Goal: Task Accomplishment & Management: Manage account settings

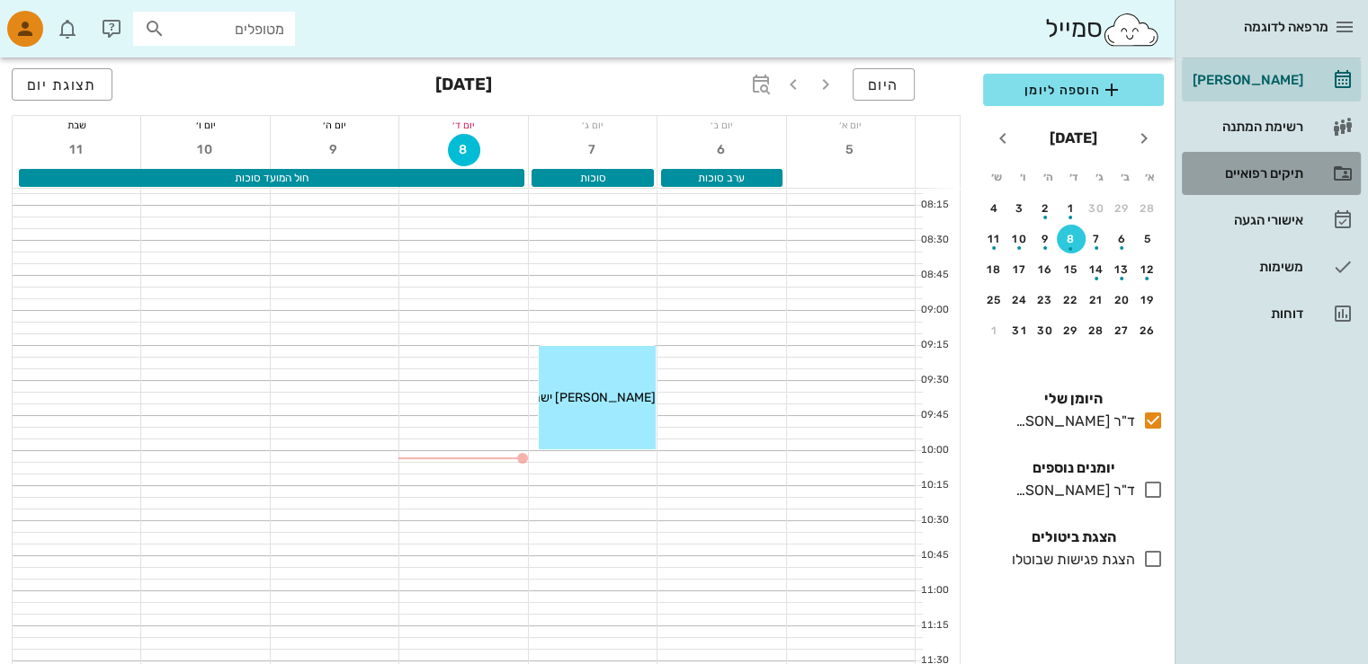
click at [1263, 170] on div "תיקים רפואיים" at bounding box center [1246, 173] width 114 height 14
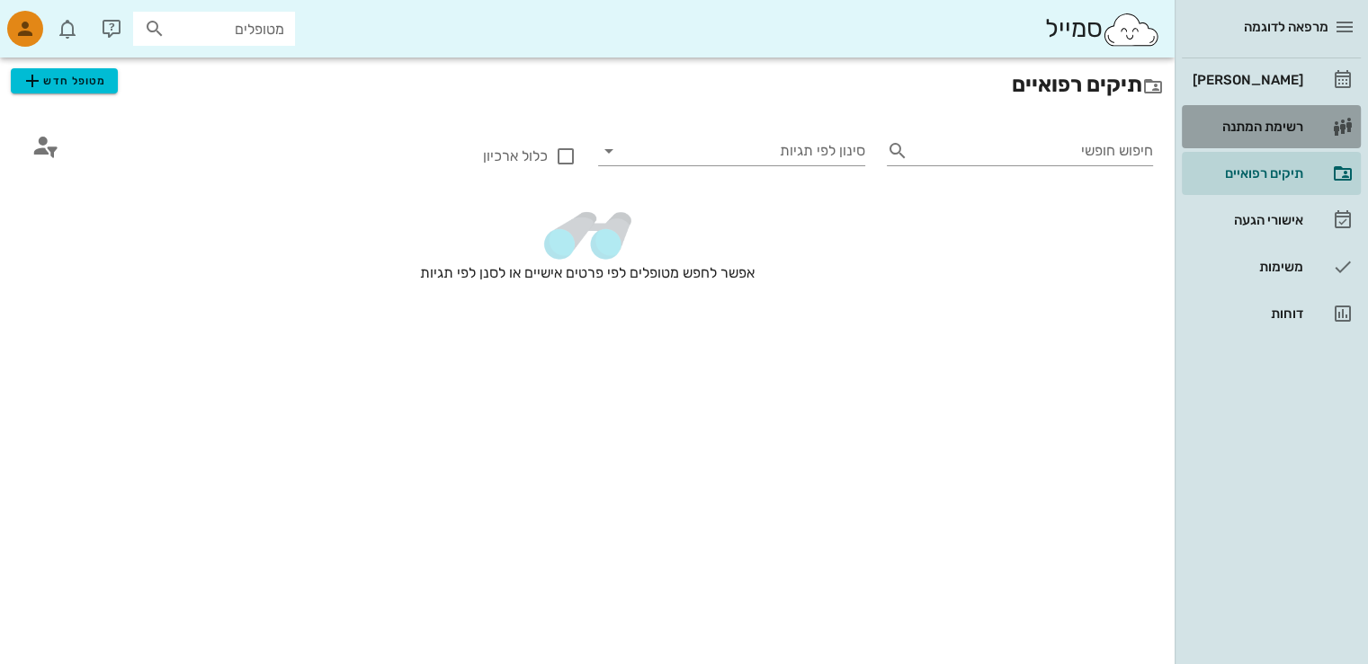
click at [1270, 125] on div "רשימת המתנה" at bounding box center [1246, 127] width 114 height 14
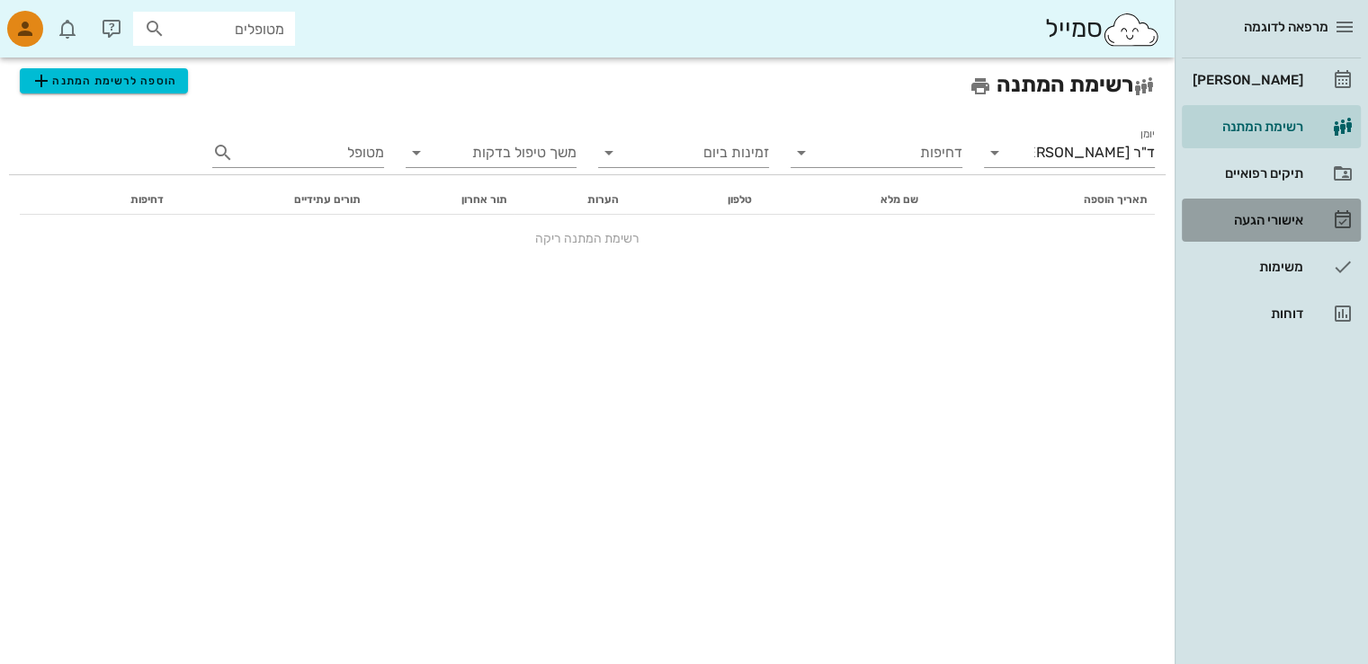
click at [1273, 218] on div "אישורי הגעה" at bounding box center [1246, 220] width 114 height 14
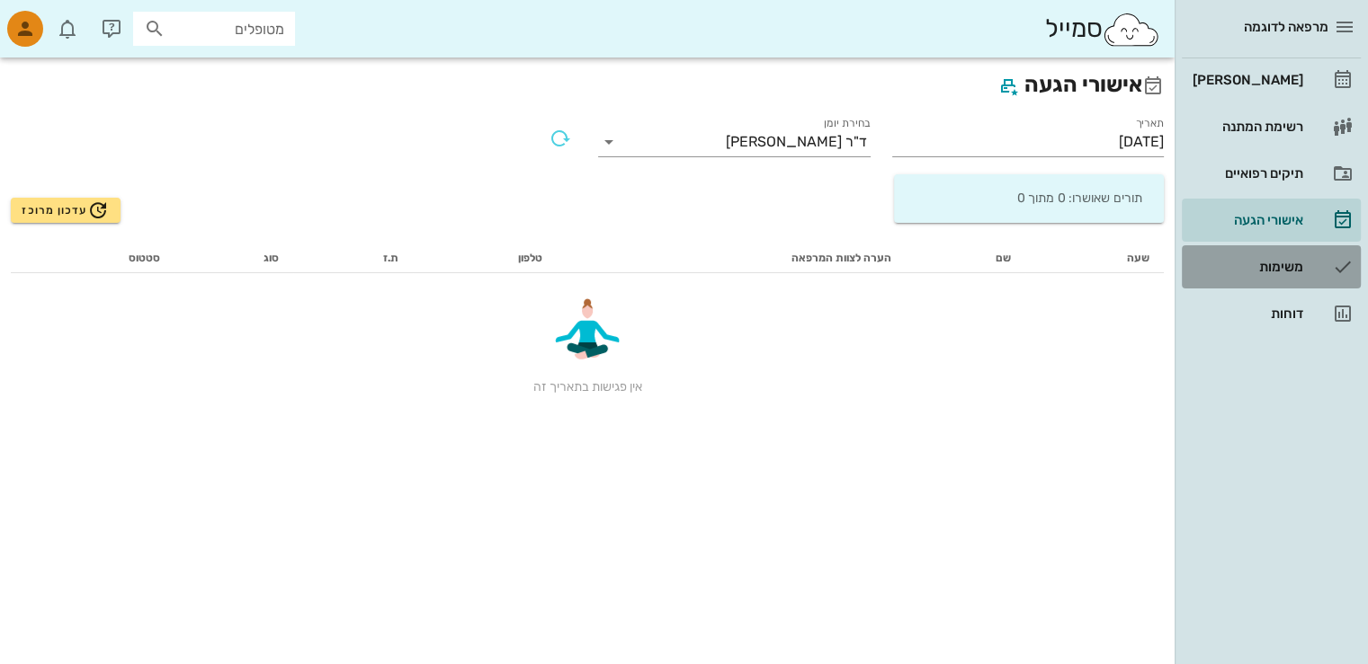
click at [1285, 268] on div "משימות" at bounding box center [1246, 267] width 114 height 14
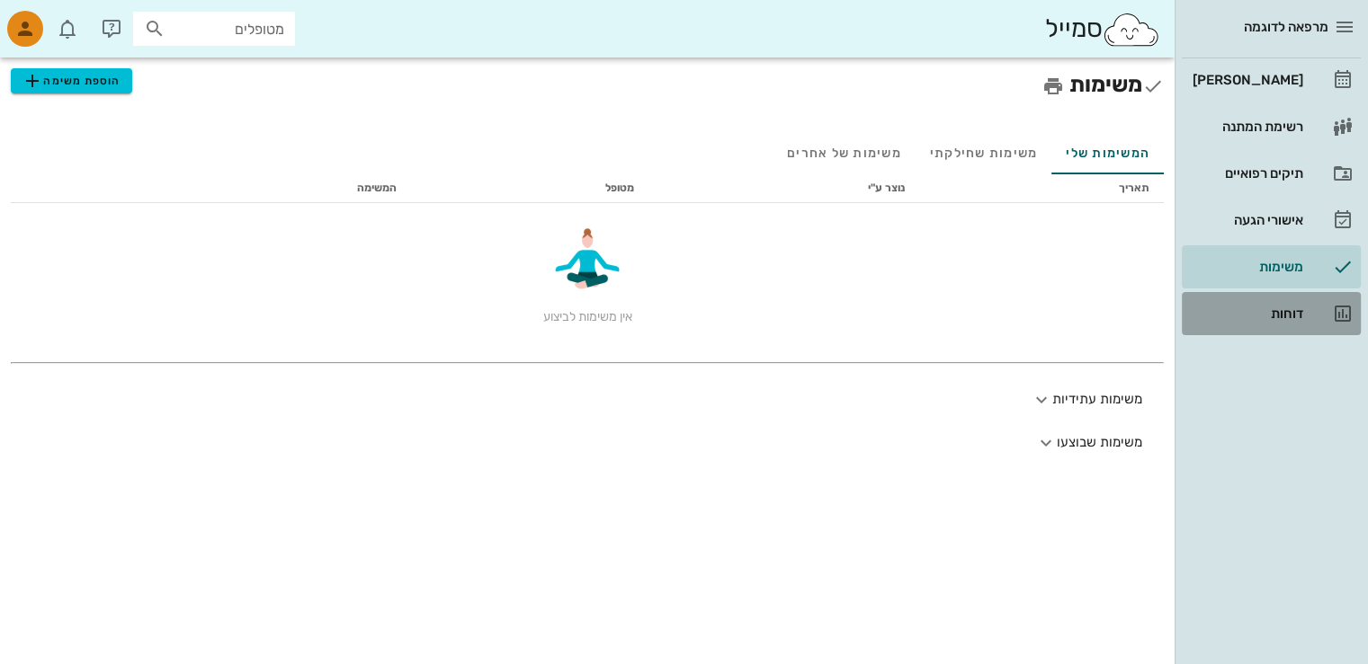
click at [1301, 314] on div "דוחות" at bounding box center [1246, 314] width 114 height 14
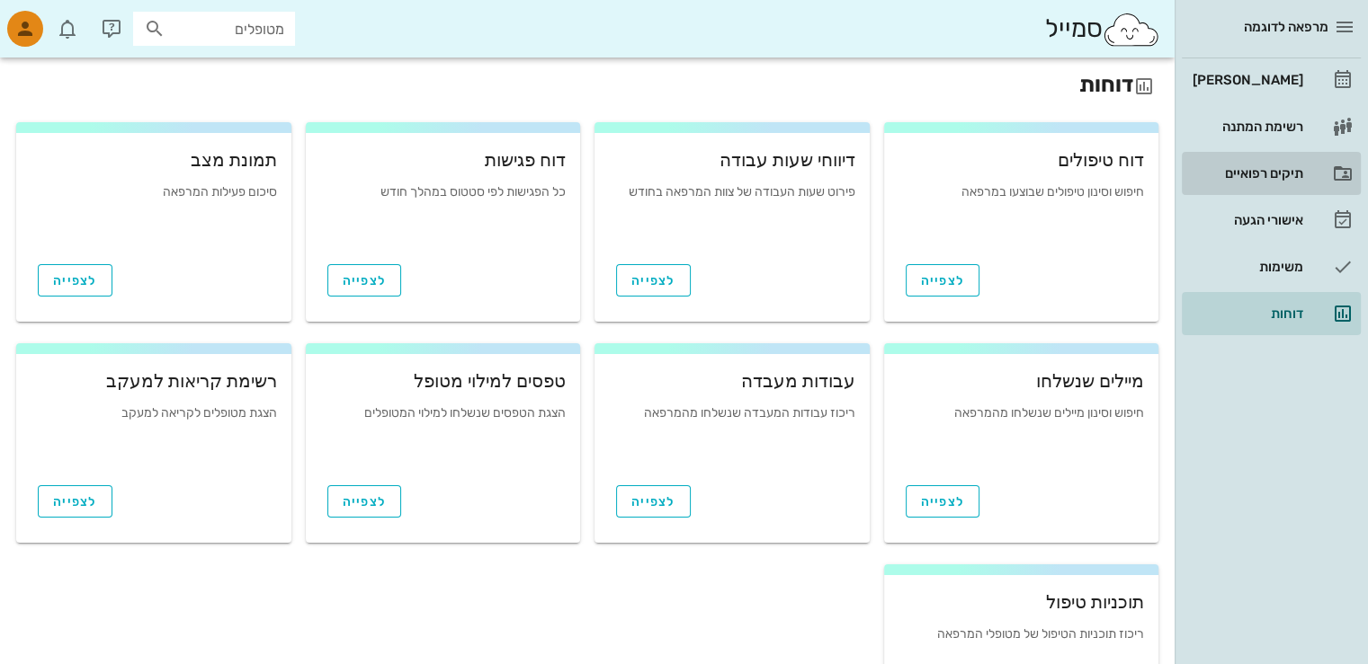
click at [1267, 170] on div "תיקים רפואיים" at bounding box center [1246, 173] width 114 height 14
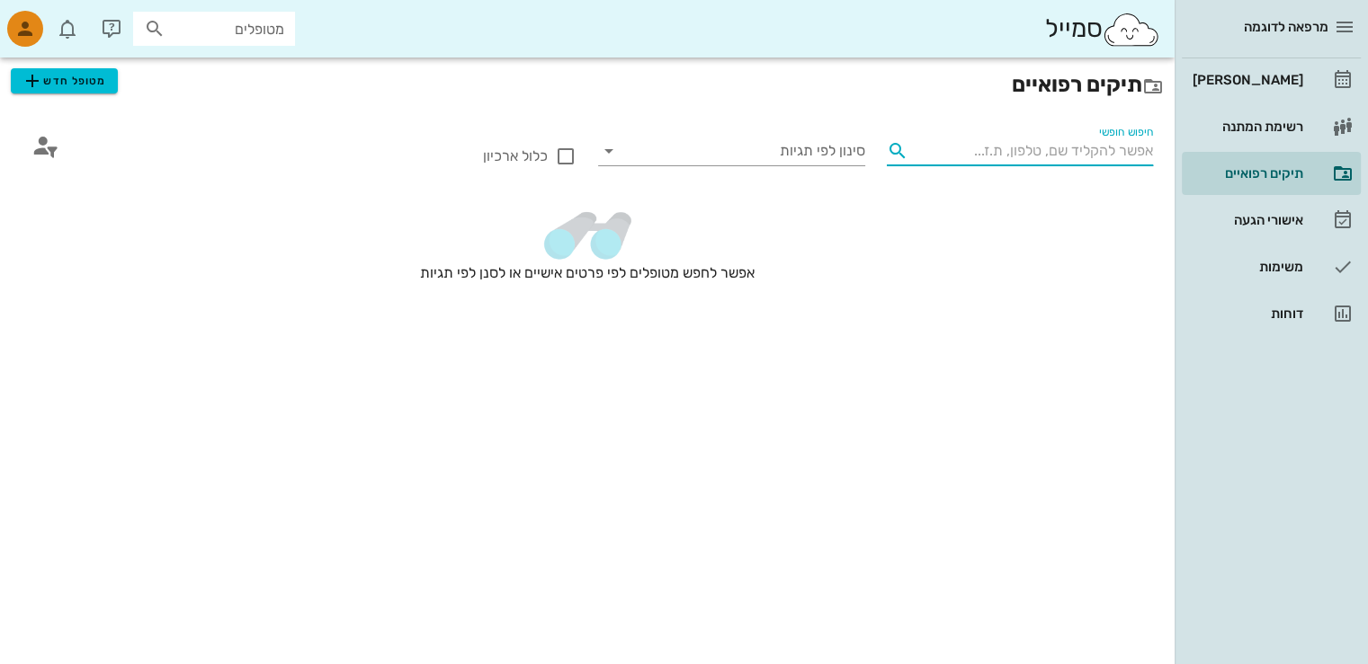
click at [994, 150] on input "חיפוש חופשי" at bounding box center [1034, 151] width 238 height 29
drag, startPoint x: 918, startPoint y: 294, endPoint x: 924, endPoint y: 278, distance: 17.4
click at [919, 294] on div "אפשר לחפש מטופלים לפי פרטים אישיים או לסנן לפי תגיות" at bounding box center [587, 267] width 1153 height 147
click at [895, 148] on icon at bounding box center [898, 151] width 22 height 22
click at [893, 154] on icon at bounding box center [898, 151] width 22 height 22
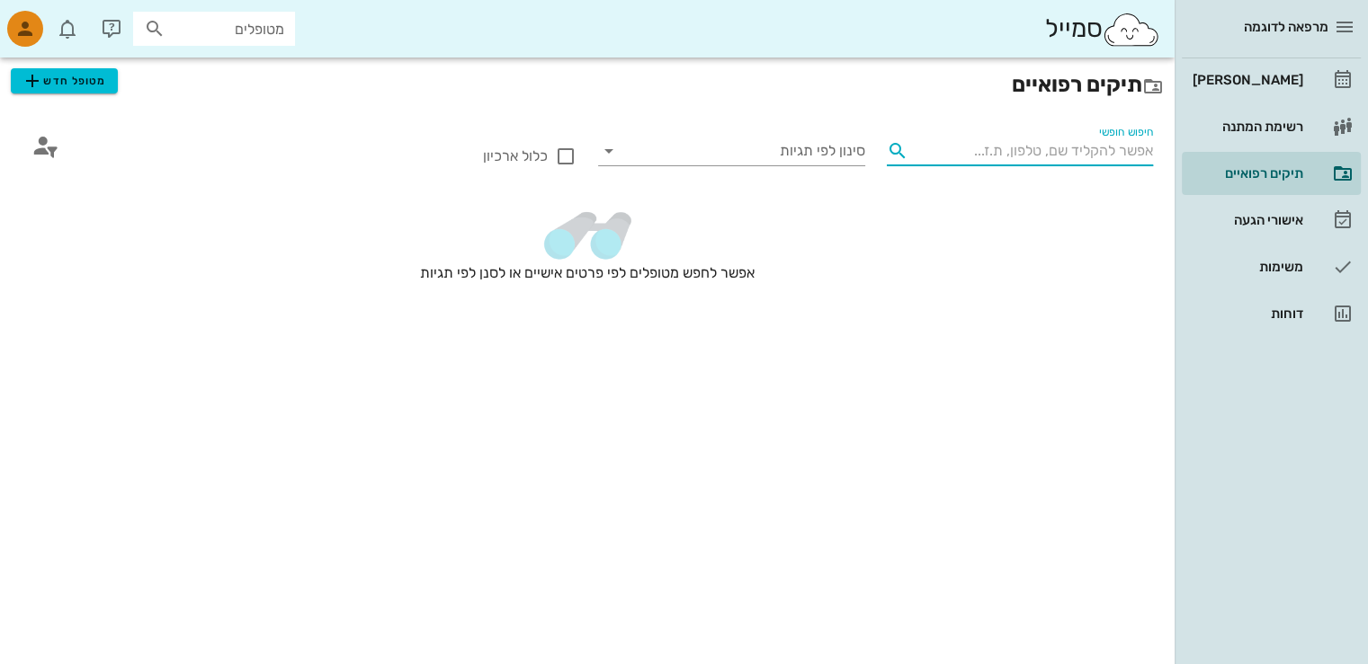
click at [940, 263] on div "אפשר לחפש מטופלים לפי פרטים אישיים או לסנן לפי תגיות" at bounding box center [587, 267] width 1153 height 147
click at [569, 152] on div at bounding box center [565, 156] width 31 height 31
checkbox input "true"
click at [616, 150] on icon at bounding box center [609, 151] width 22 height 22
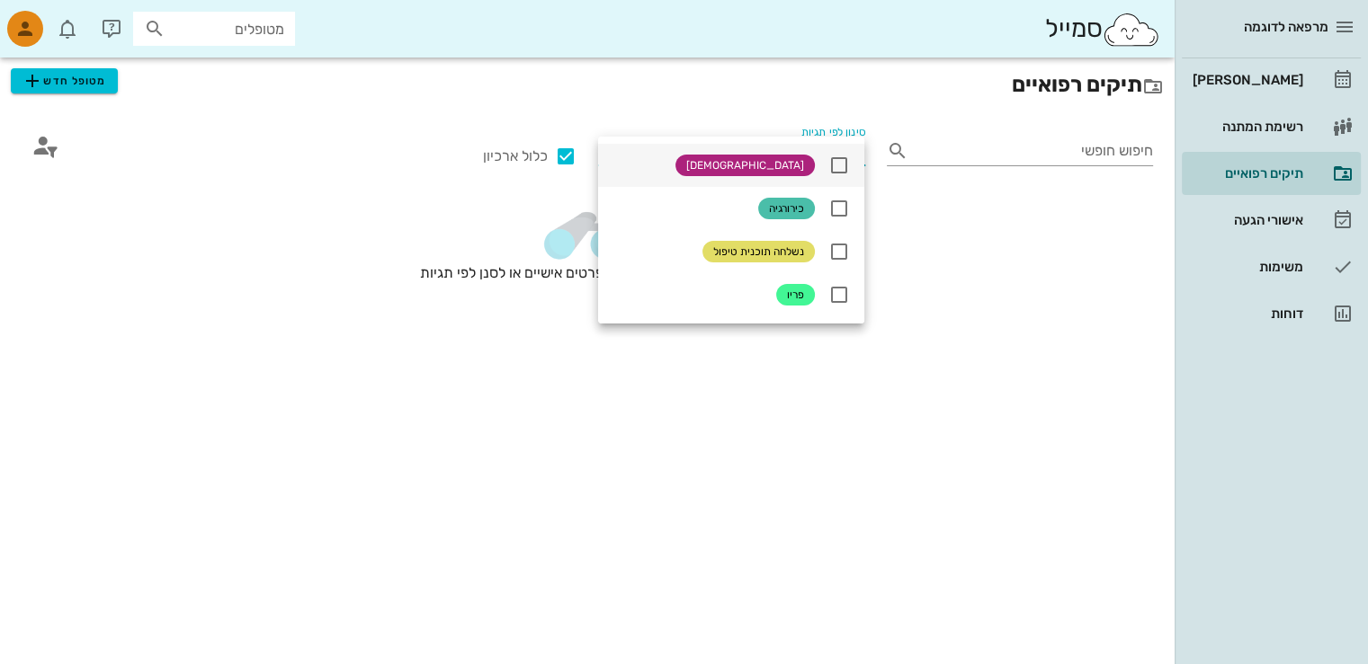
click at [794, 163] on span "[DEMOGRAPHIC_DATA]" at bounding box center [745, 166] width 118 height 22
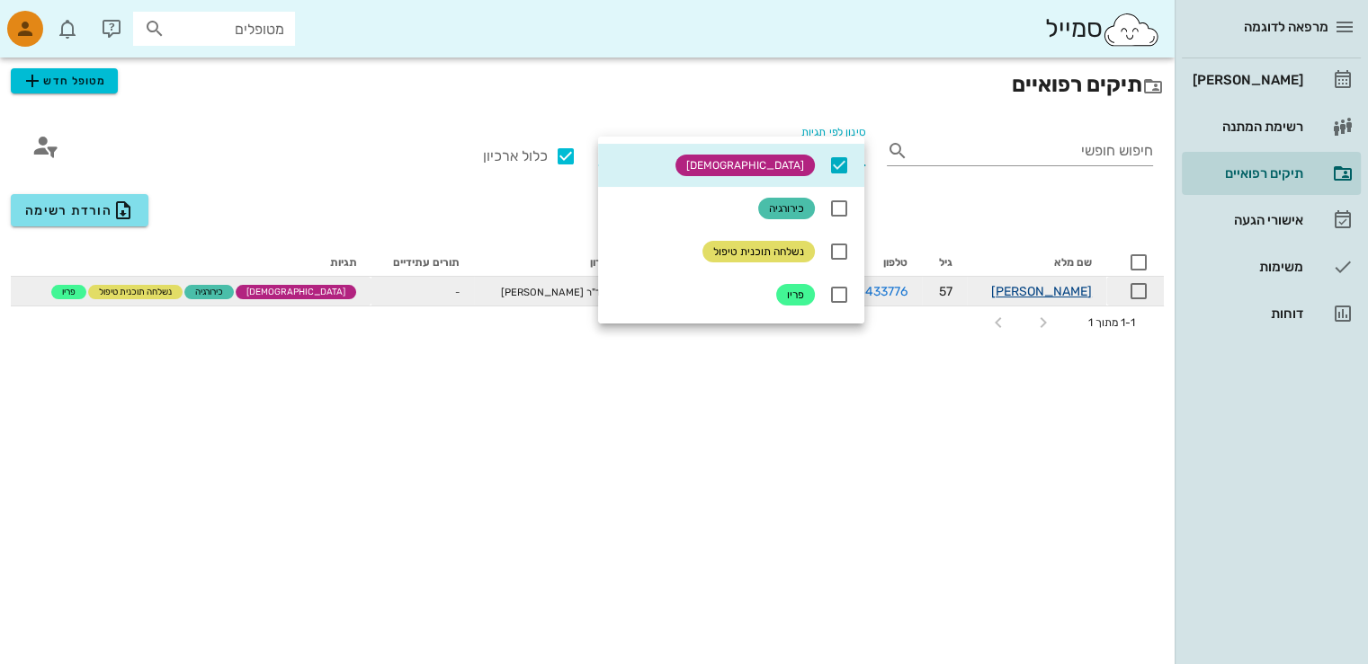
click at [1068, 290] on link "[PERSON_NAME]" at bounding box center [1041, 291] width 101 height 15
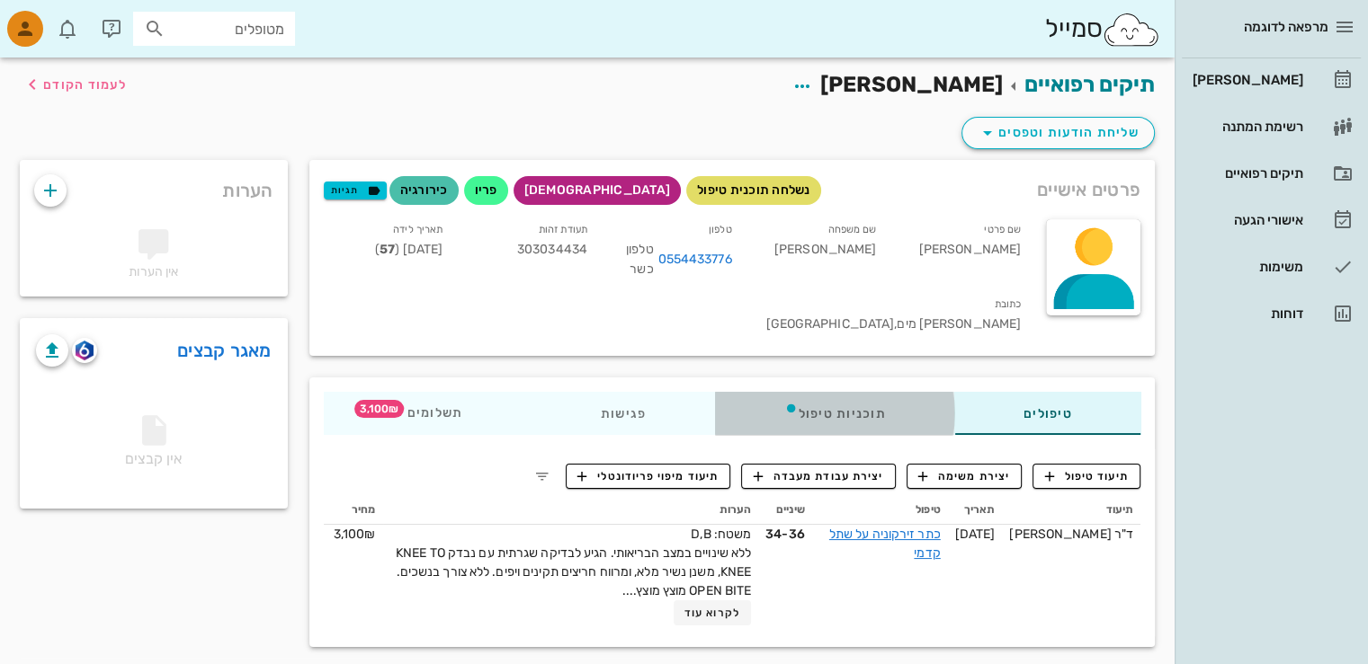
click at [852, 392] on div "תוכניות טיפול" at bounding box center [834, 413] width 240 height 43
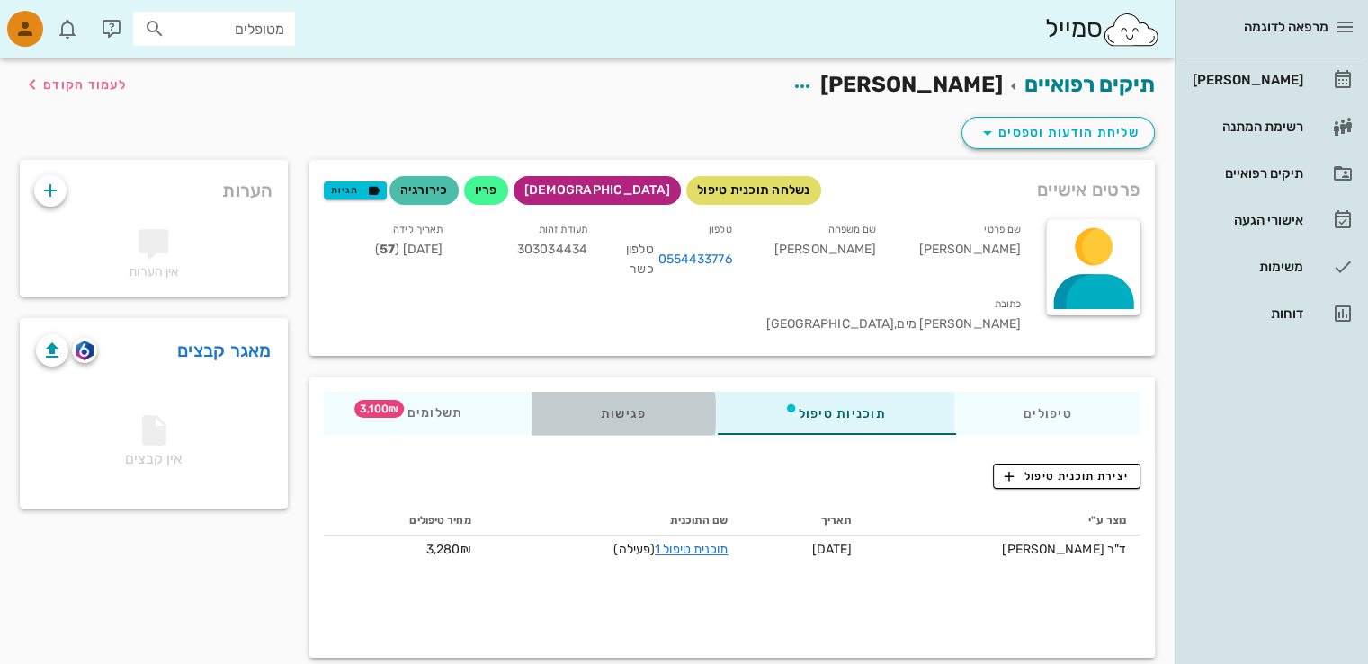
click at [624, 392] on div "פגישות" at bounding box center [622, 413] width 183 height 43
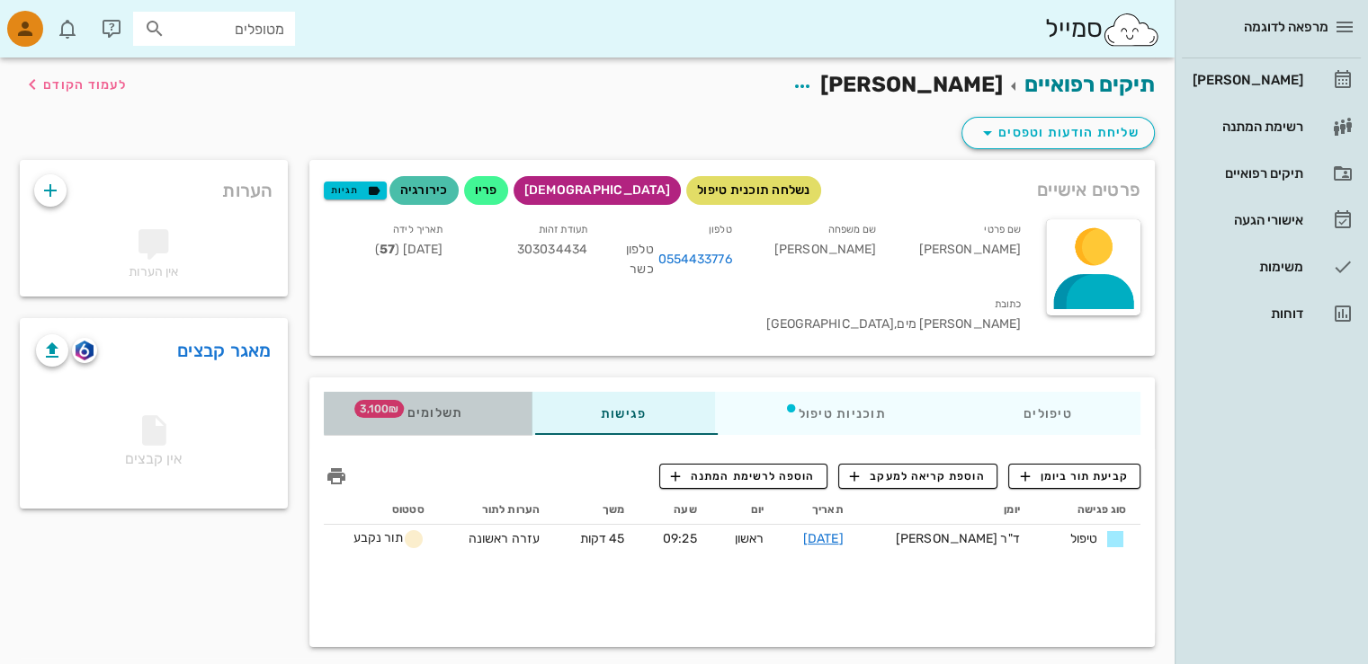
click at [449, 407] on span "תשלומים 3,100₪" at bounding box center [427, 413] width 70 height 13
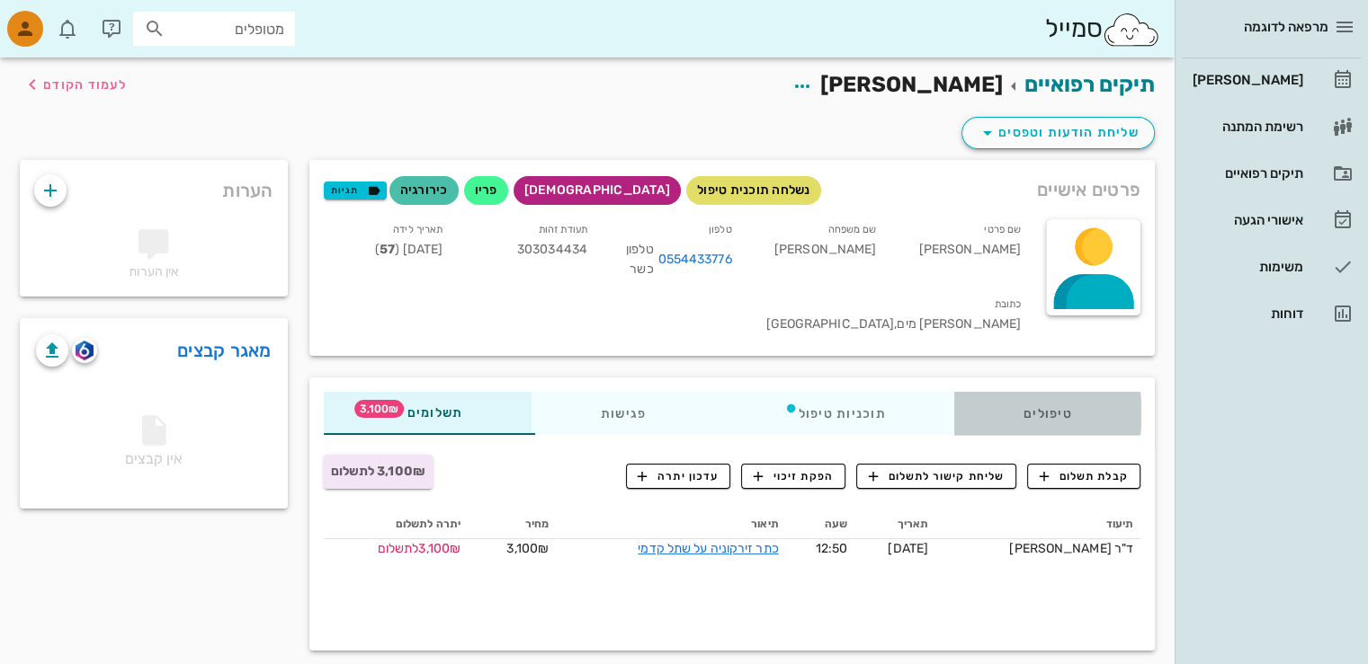
click at [1056, 392] on div "טיפולים" at bounding box center [1047, 413] width 186 height 43
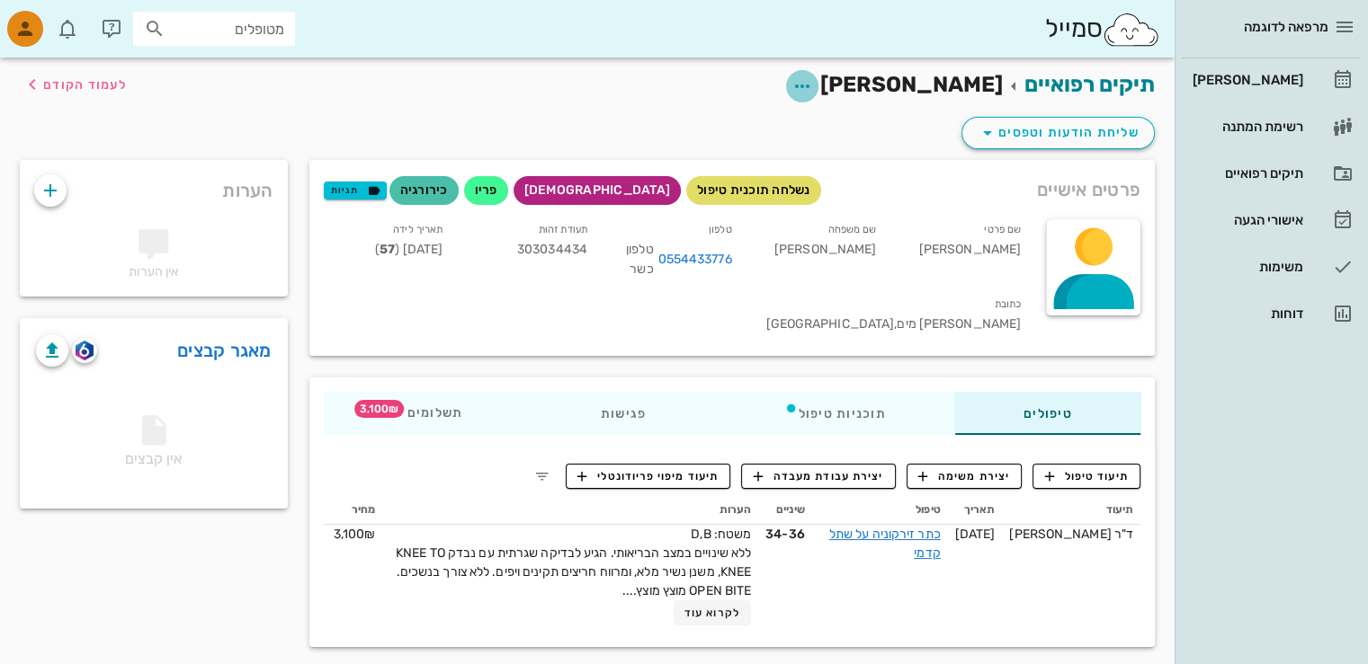
click at [813, 80] on icon "button" at bounding box center [802, 87] width 22 height 22
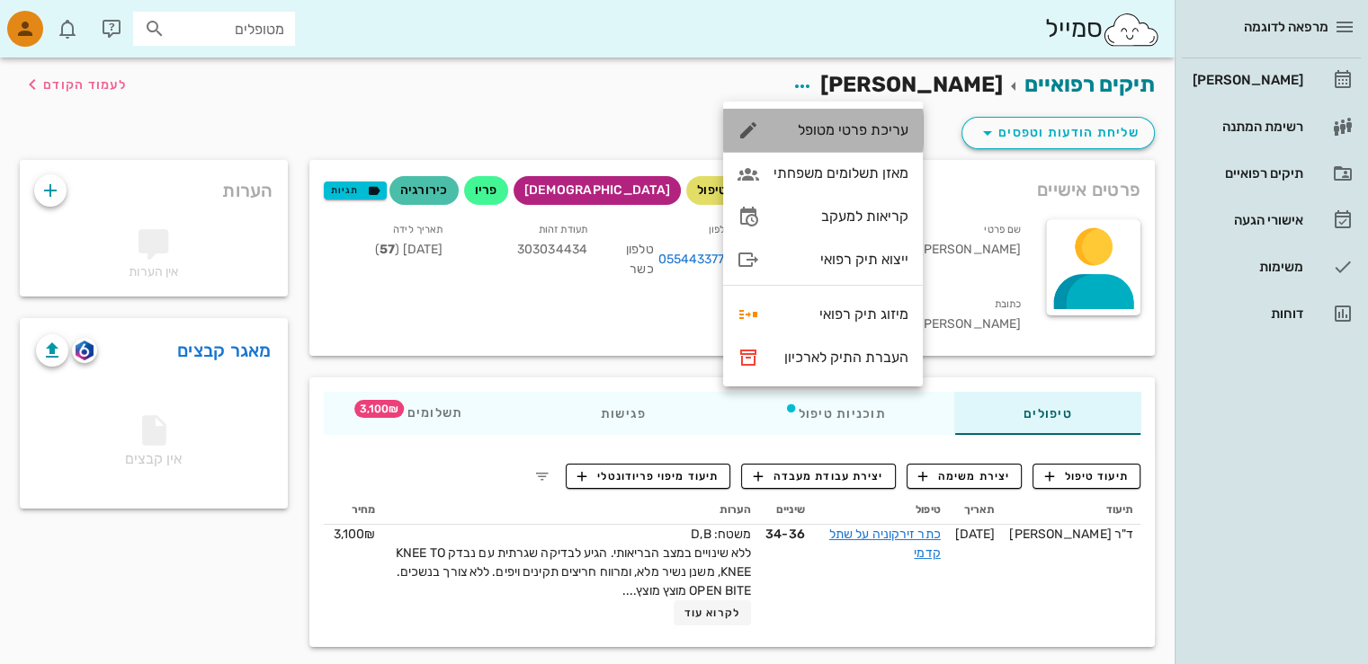
click at [885, 130] on div "עריכת פרטי מטופל" at bounding box center [840, 129] width 135 height 17
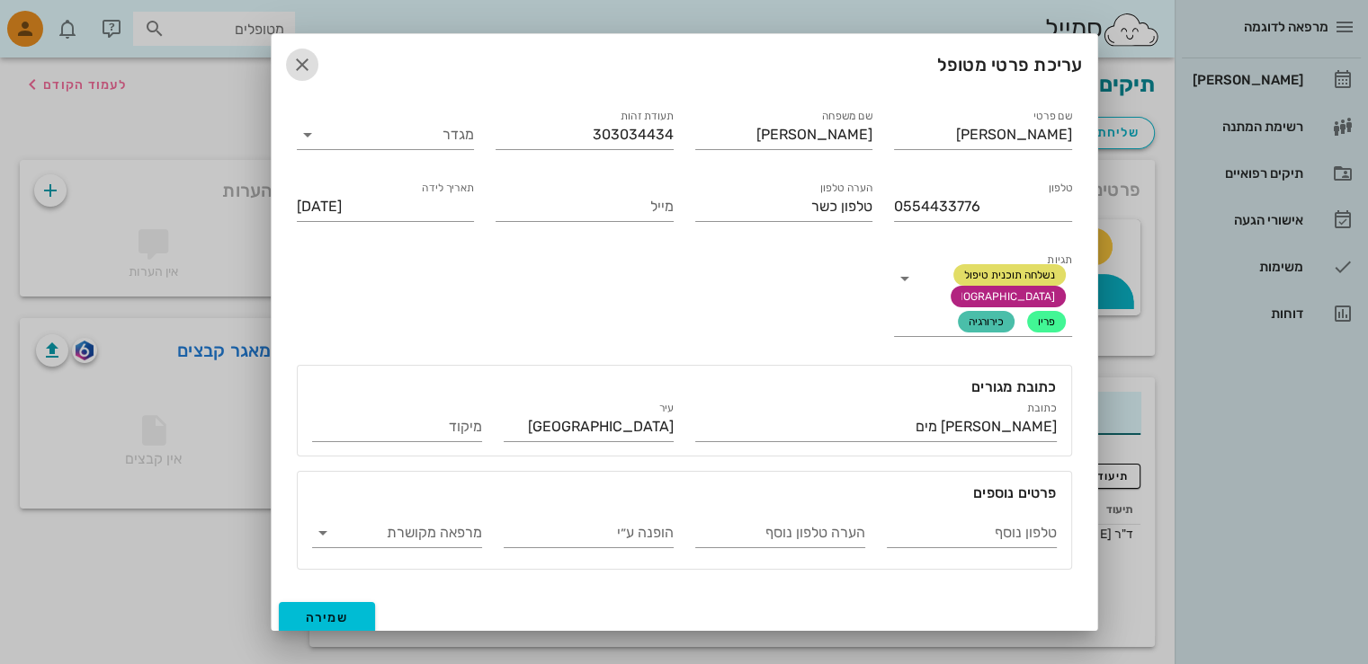
click at [313, 59] on icon "button" at bounding box center [302, 65] width 22 height 22
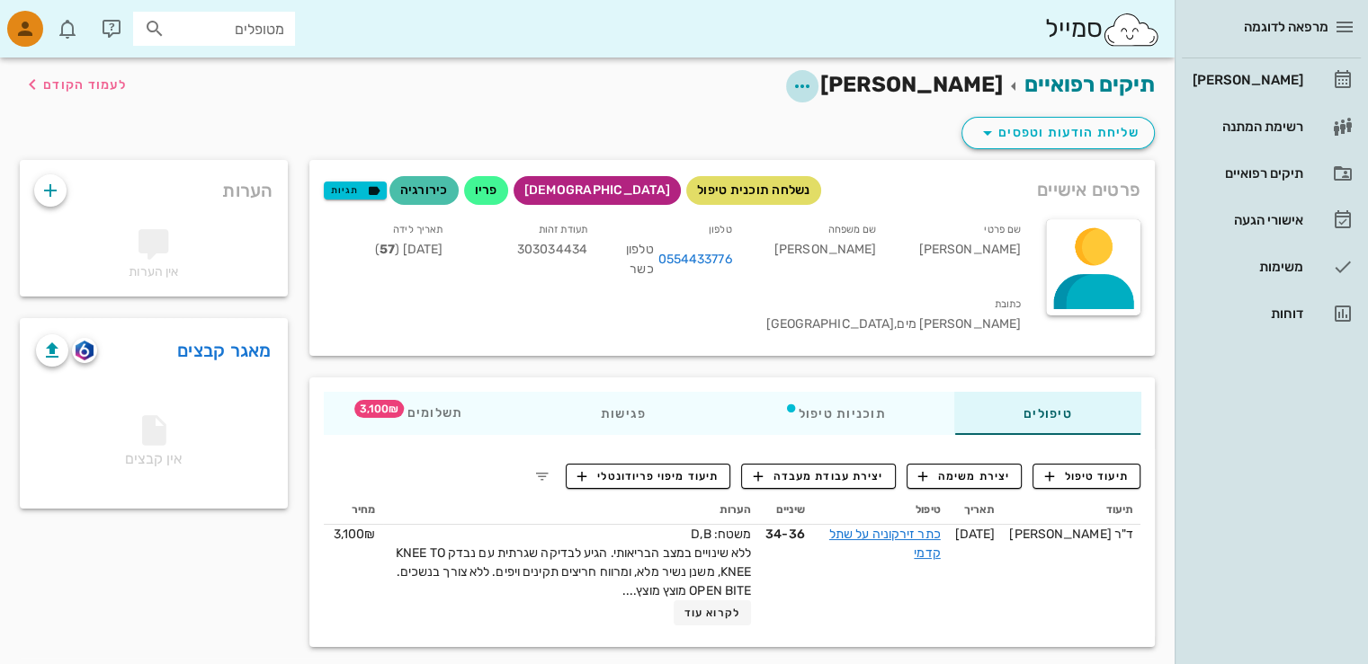
click at [813, 84] on icon "button" at bounding box center [802, 87] width 22 height 22
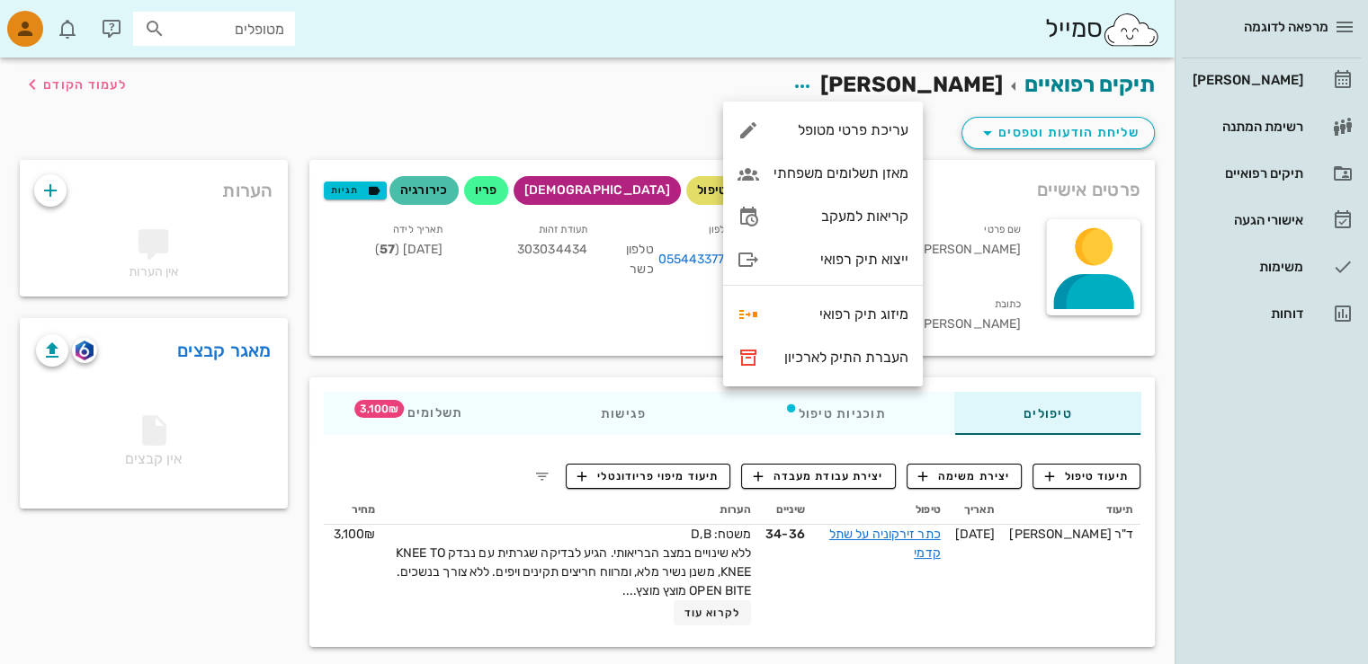
click at [643, 111] on div "תיקים רפואיים [PERSON_NAME] לעמוד הקודם" at bounding box center [587, 86] width 1156 height 56
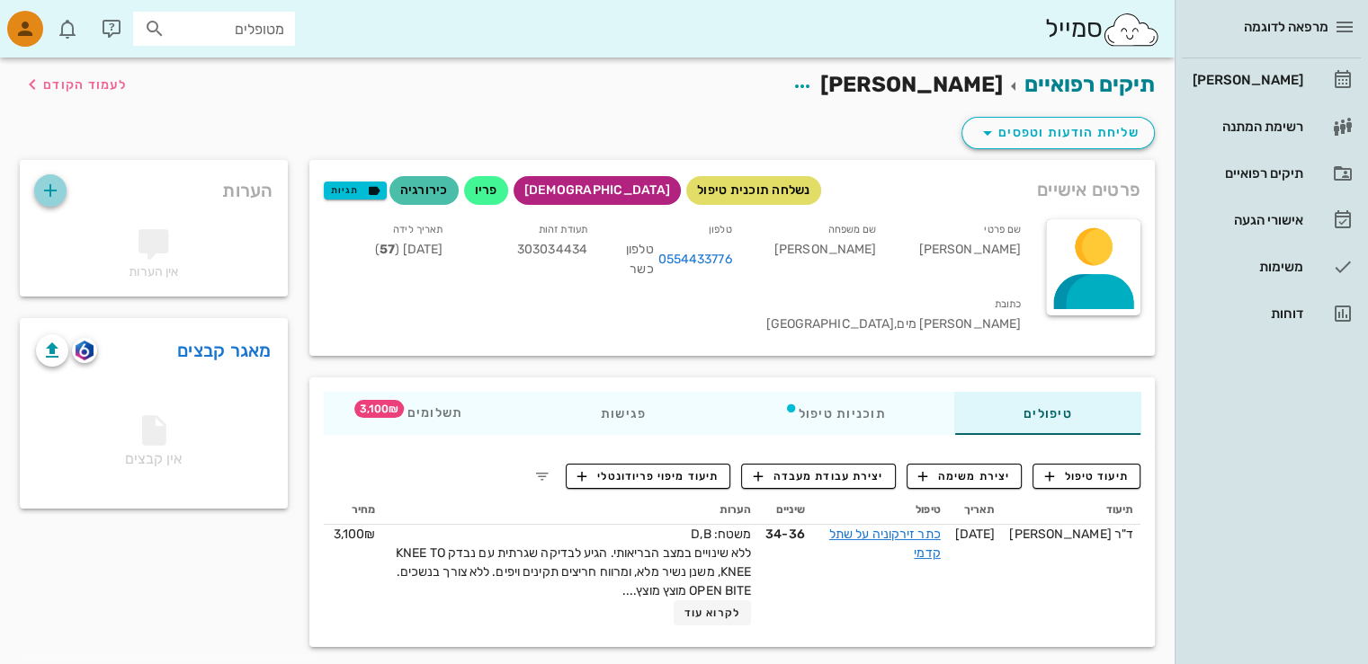
click at [47, 189] on icon "button" at bounding box center [51, 191] width 22 height 22
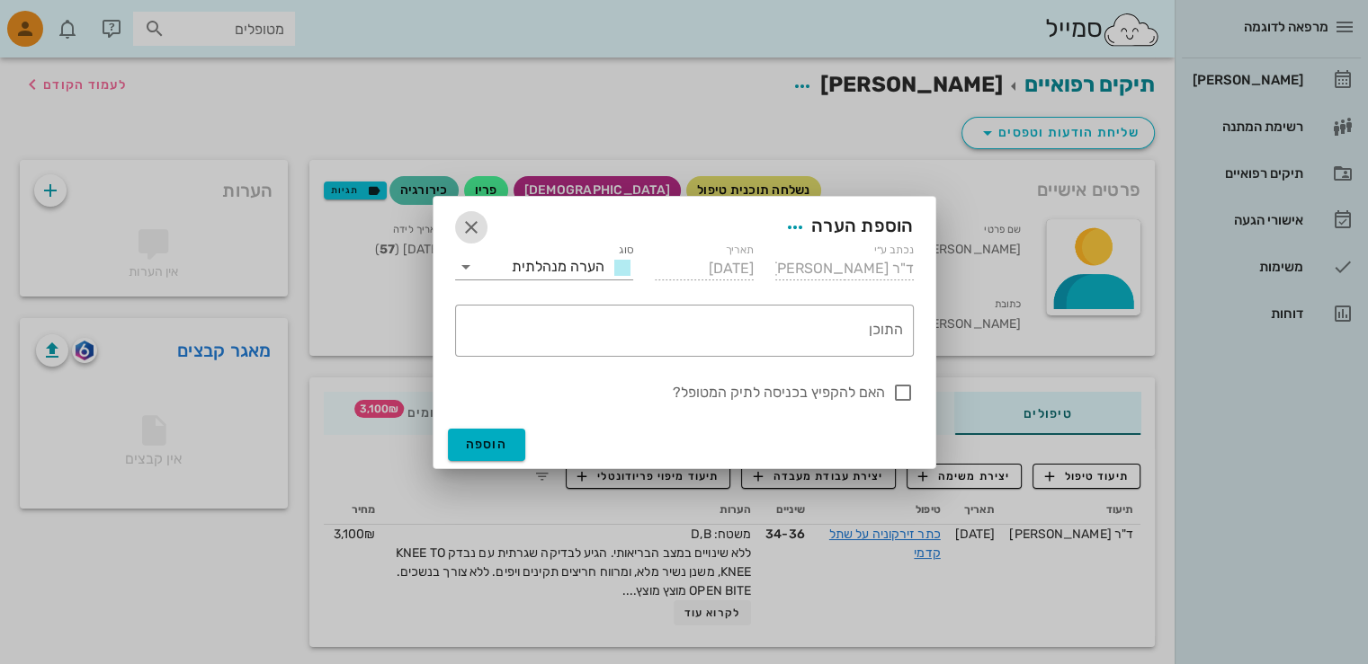
click at [469, 224] on icon "button" at bounding box center [471, 228] width 22 height 22
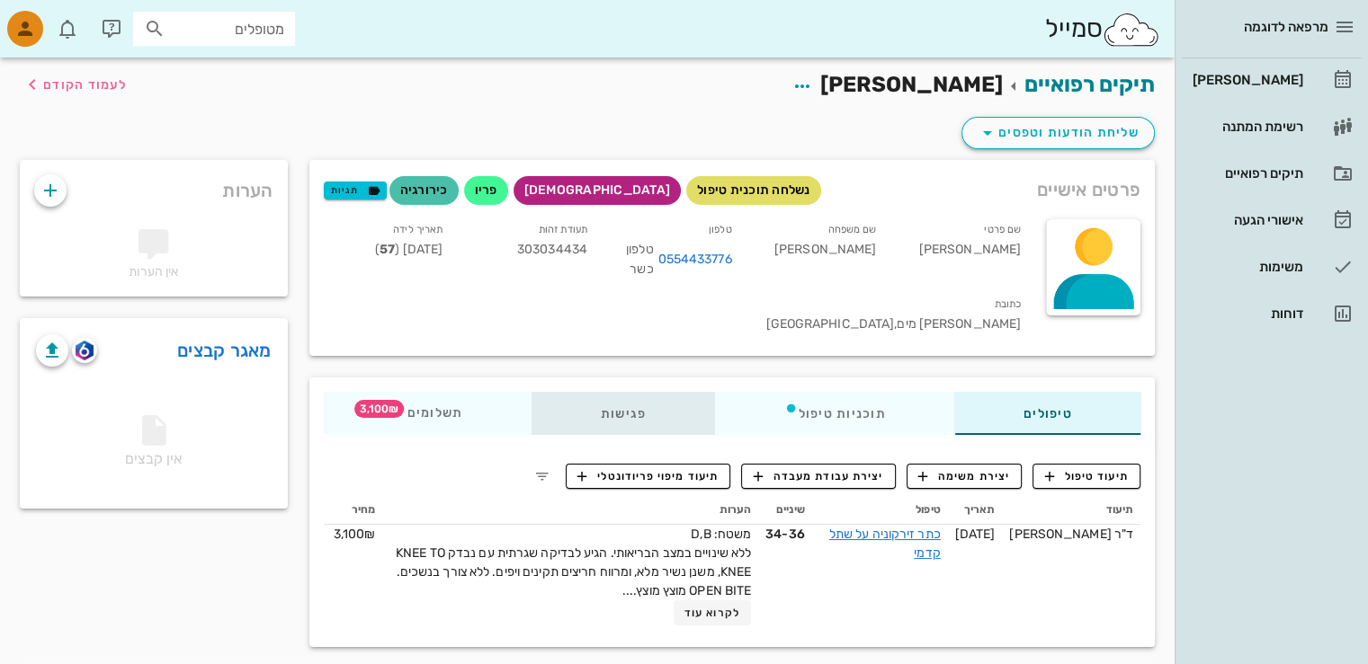
click at [608, 392] on div "פגישות" at bounding box center [622, 413] width 183 height 43
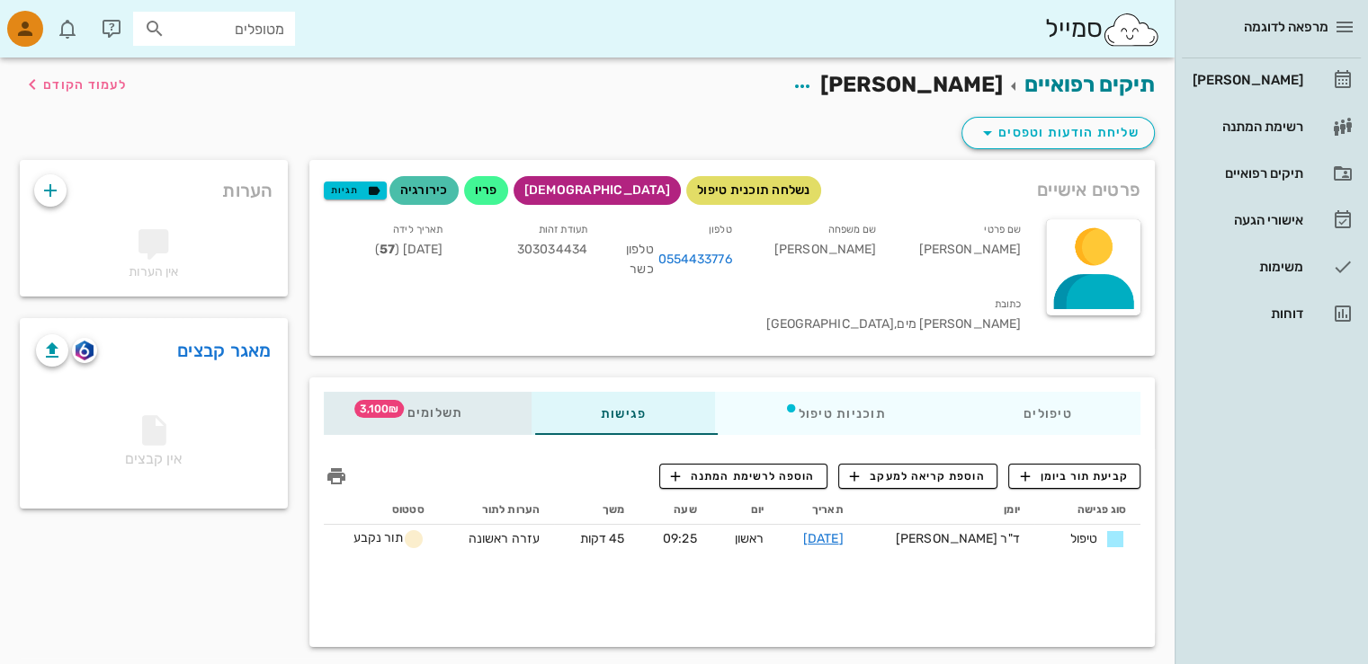
click at [442, 407] on span "תשלומים 3,100₪" at bounding box center [427, 413] width 70 height 13
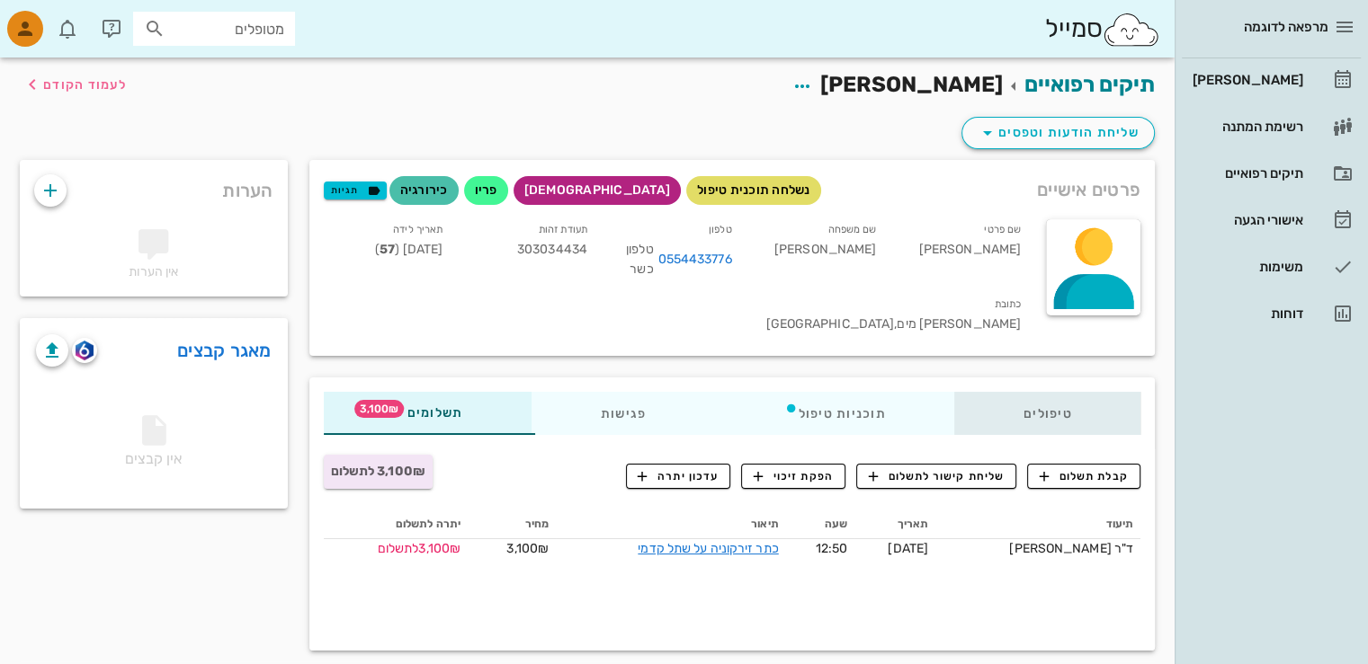
click at [1065, 392] on div "טיפולים" at bounding box center [1047, 413] width 186 height 43
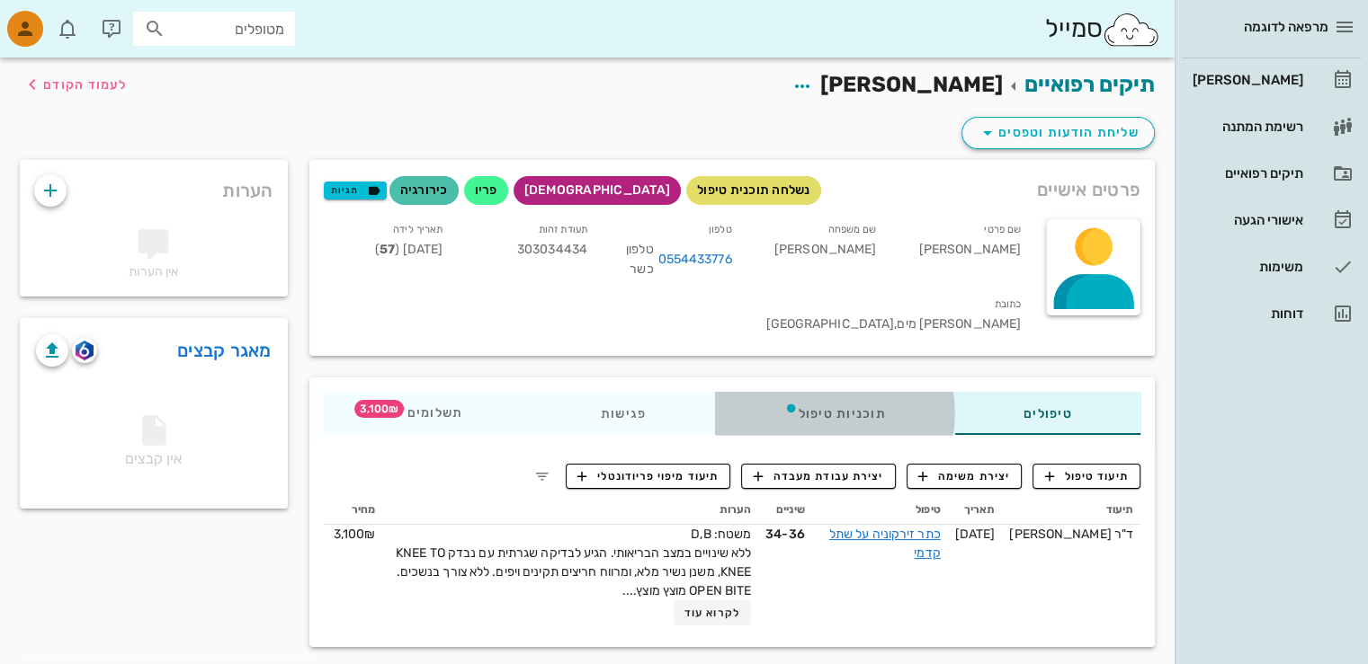
click at [842, 392] on div "תוכניות טיפול" at bounding box center [834, 413] width 240 height 43
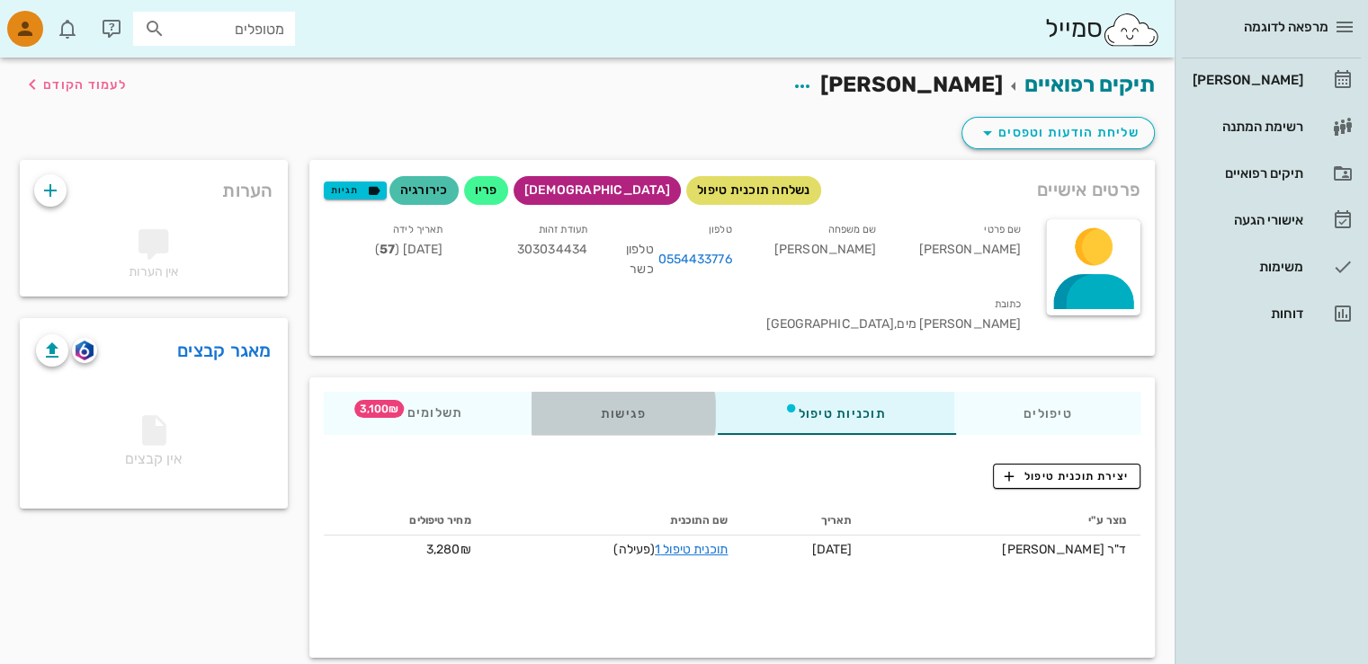
click at [602, 392] on div "פגישות" at bounding box center [622, 413] width 183 height 43
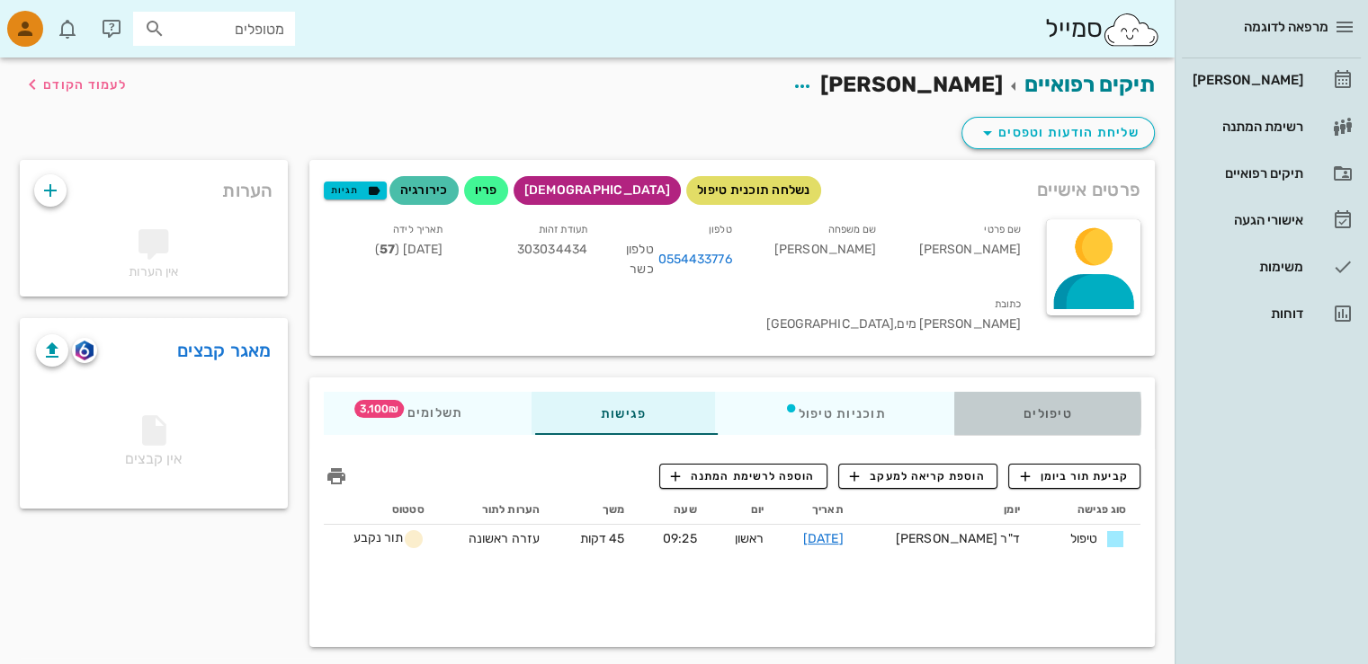
click at [1055, 392] on div "טיפולים" at bounding box center [1047, 413] width 186 height 43
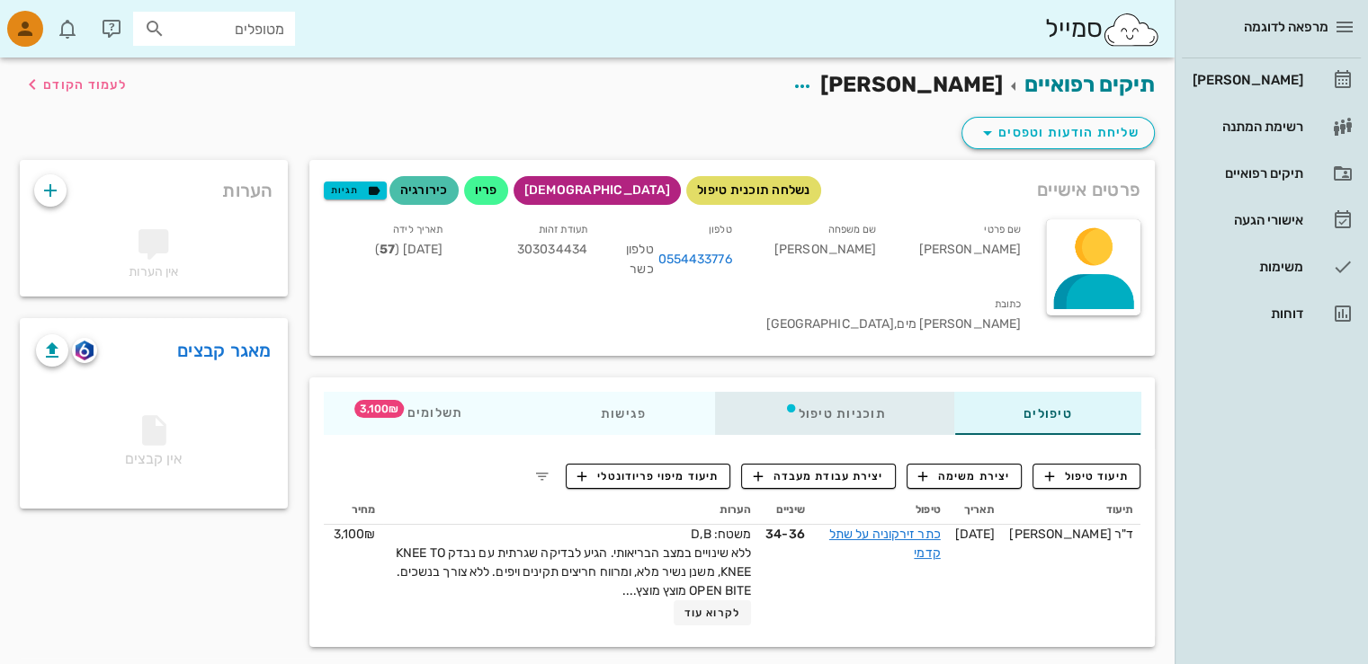
click at [862, 393] on div "תוכניות טיפול" at bounding box center [834, 413] width 240 height 43
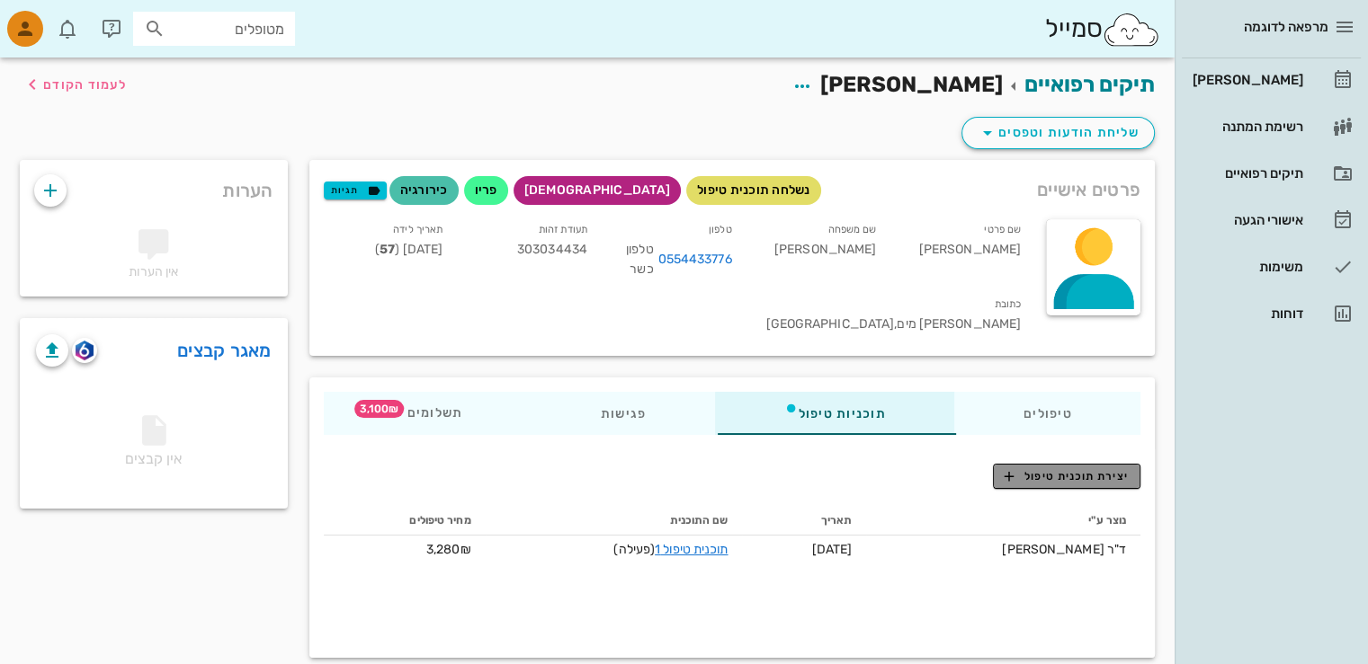
click at [1068, 468] on span "יצירת תוכנית טיפול" at bounding box center [1065, 476] width 123 height 16
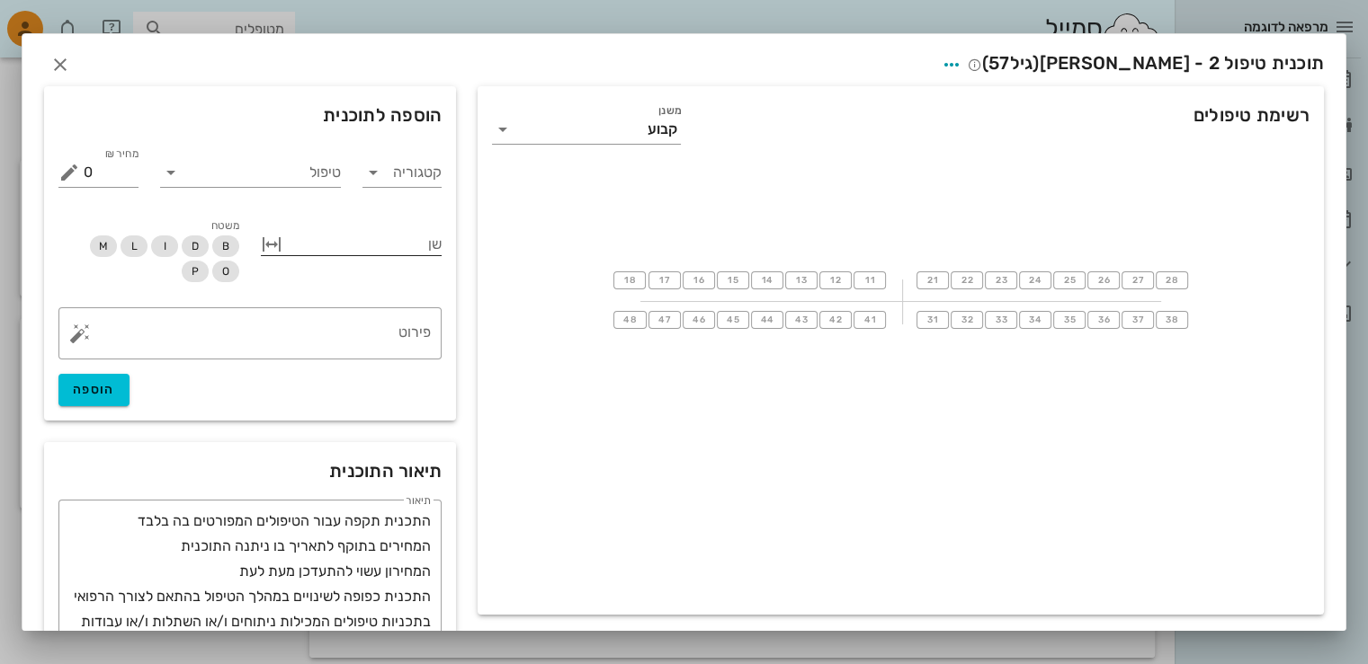
click at [281, 245] on button "button" at bounding box center [272, 245] width 22 height 22
click at [281, 245] on button "button" at bounding box center [272, 241] width 22 height 22
click at [281, 245] on button "button" at bounding box center [272, 245] width 22 height 22
click at [414, 236] on input "שן" at bounding box center [411, 244] width 62 height 29
type input "Na"
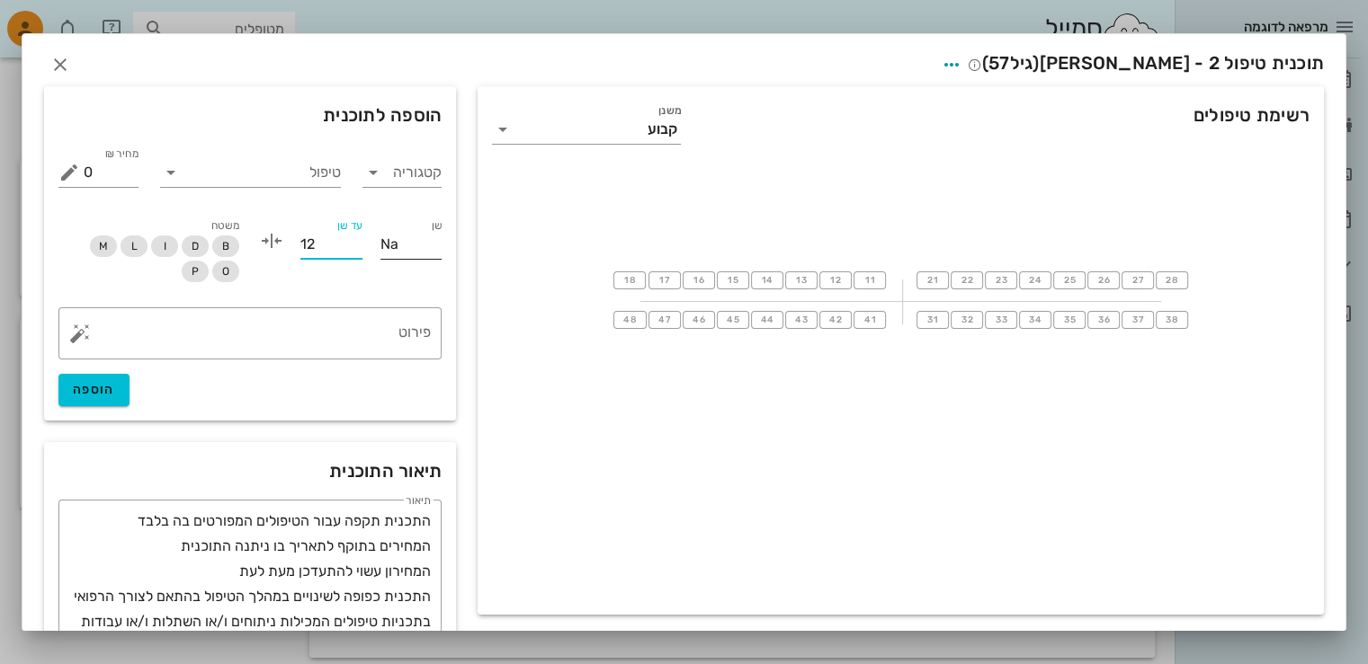
type input "12"
drag, startPoint x: 392, startPoint y: 238, endPoint x: 416, endPoint y: 254, distance: 29.2
click at [420, 242] on input "Na" at bounding box center [411, 244] width 62 height 29
type input "24"
click at [86, 337] on button "button" at bounding box center [80, 334] width 22 height 22
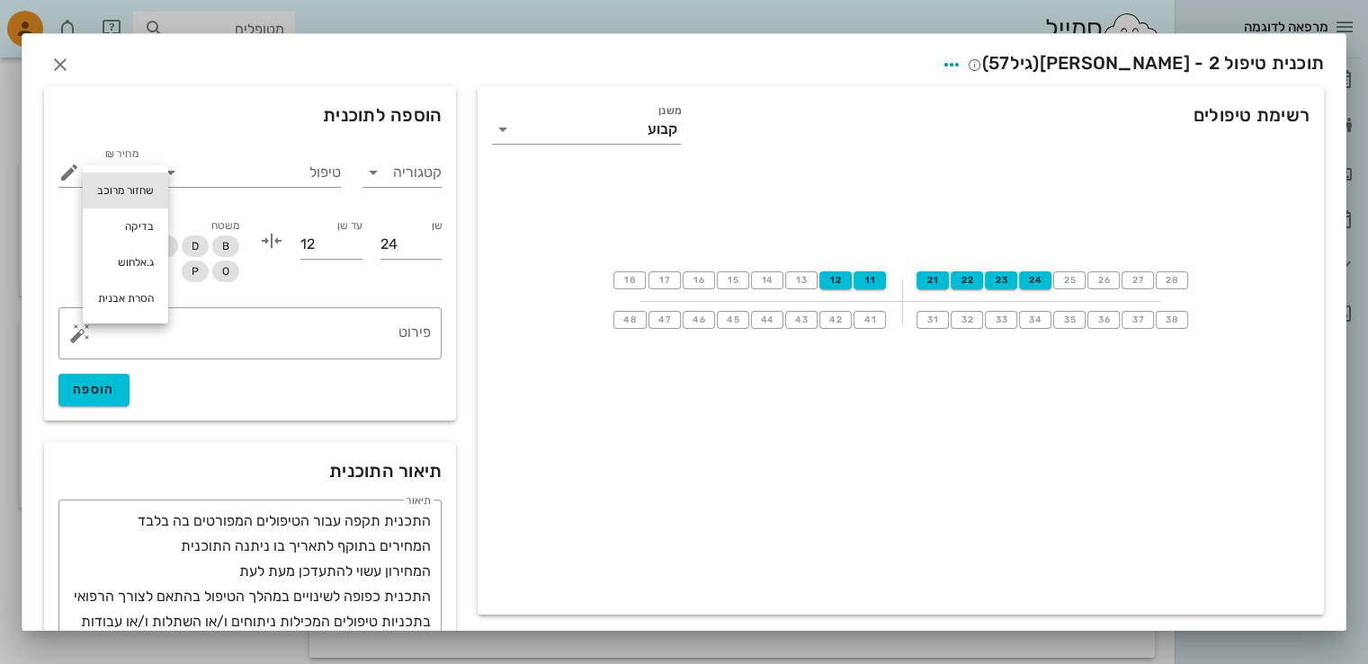
click at [140, 192] on div "שחזור מרוכב" at bounding box center [125, 191] width 85 height 36
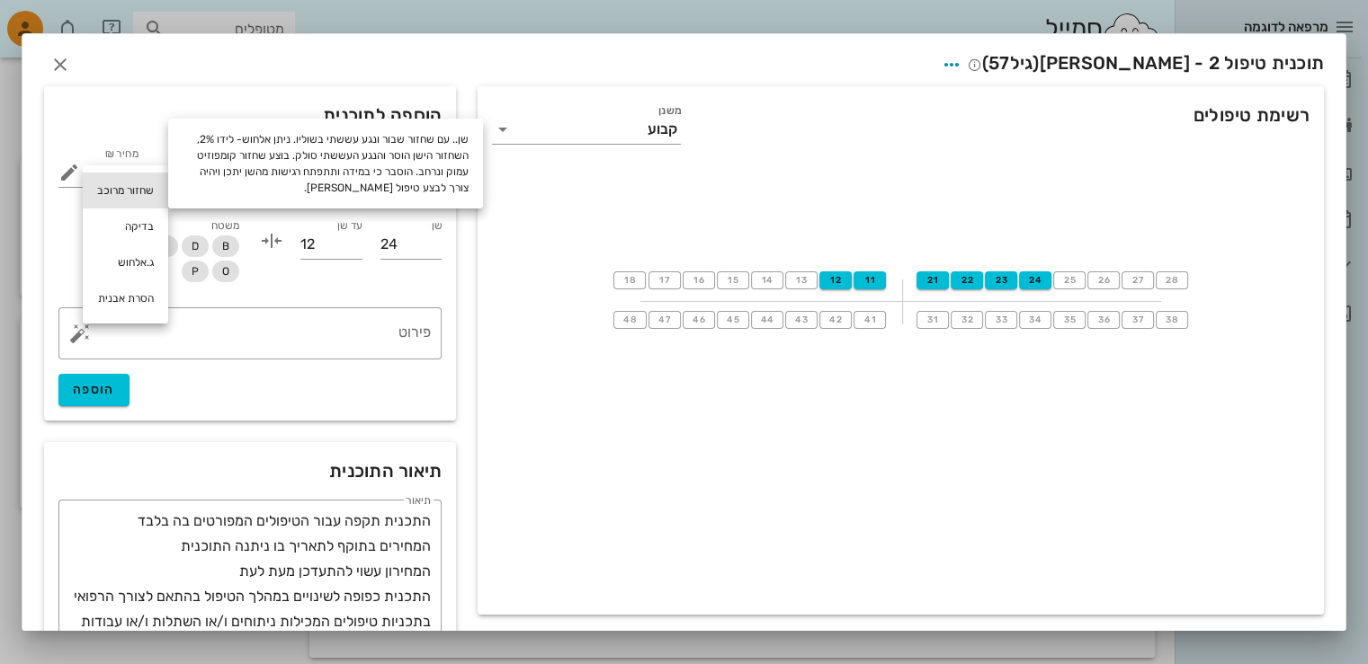
click at [139, 192] on div "שחזור מרוכב" at bounding box center [125, 191] width 85 height 36
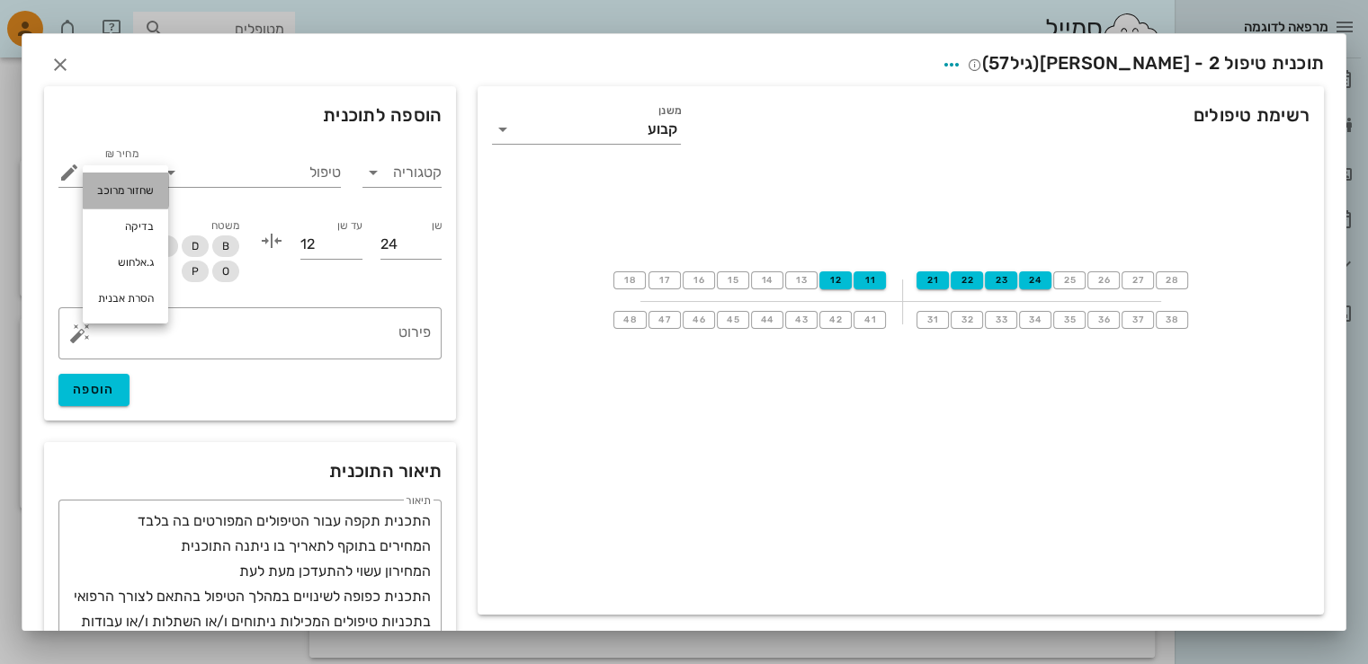
click at [140, 192] on div "שחזור מרוכב" at bounding box center [125, 191] width 85 height 36
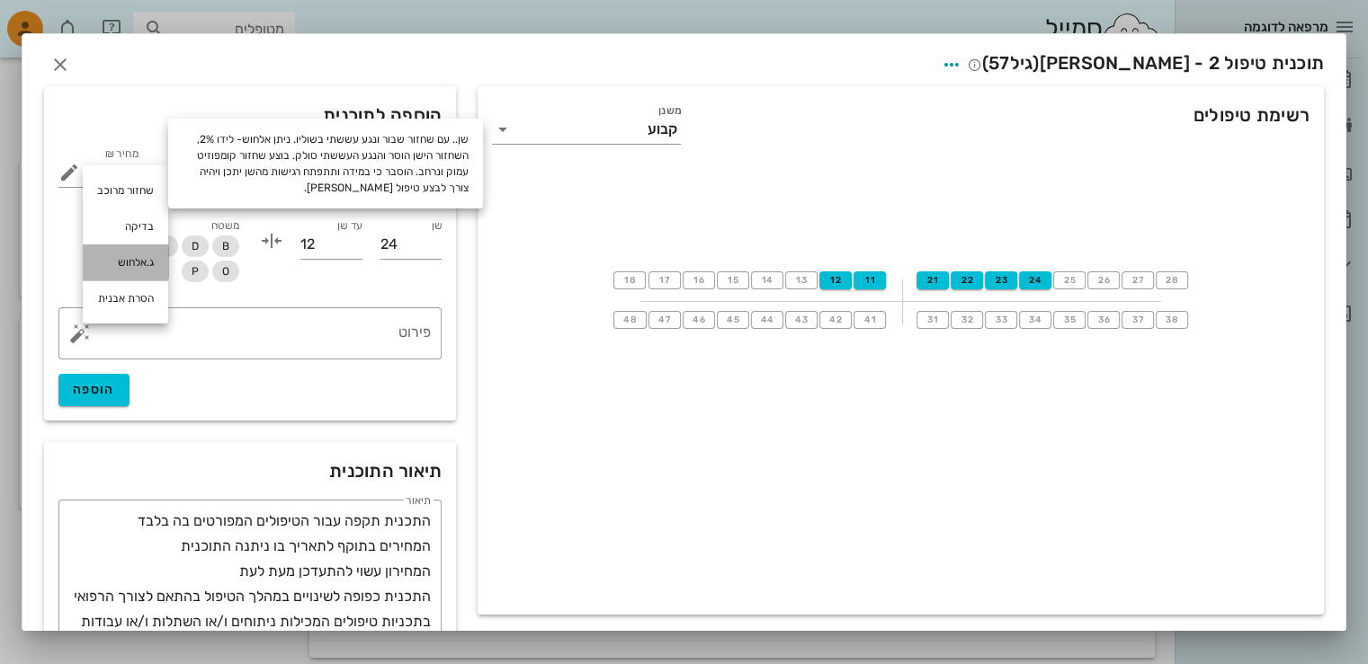
click at [147, 259] on div "ג.אלחוש" at bounding box center [125, 263] width 85 height 36
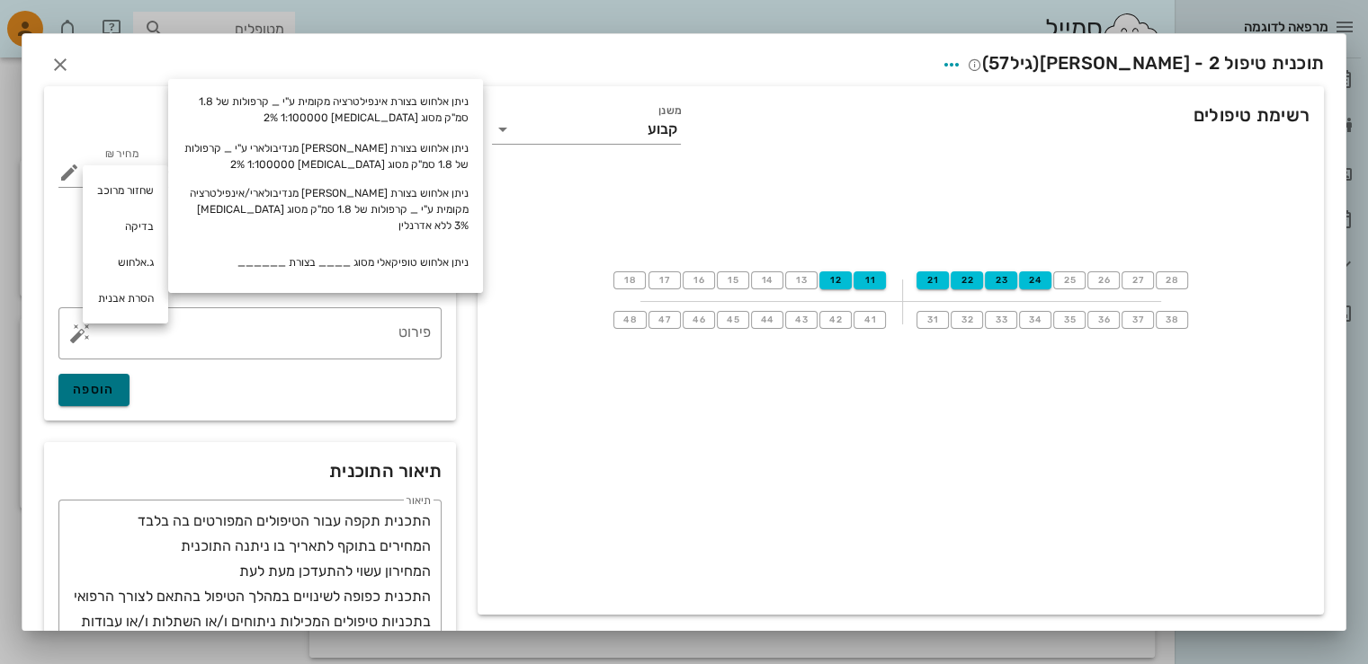
click at [115, 390] on span "הוספה" at bounding box center [94, 389] width 42 height 15
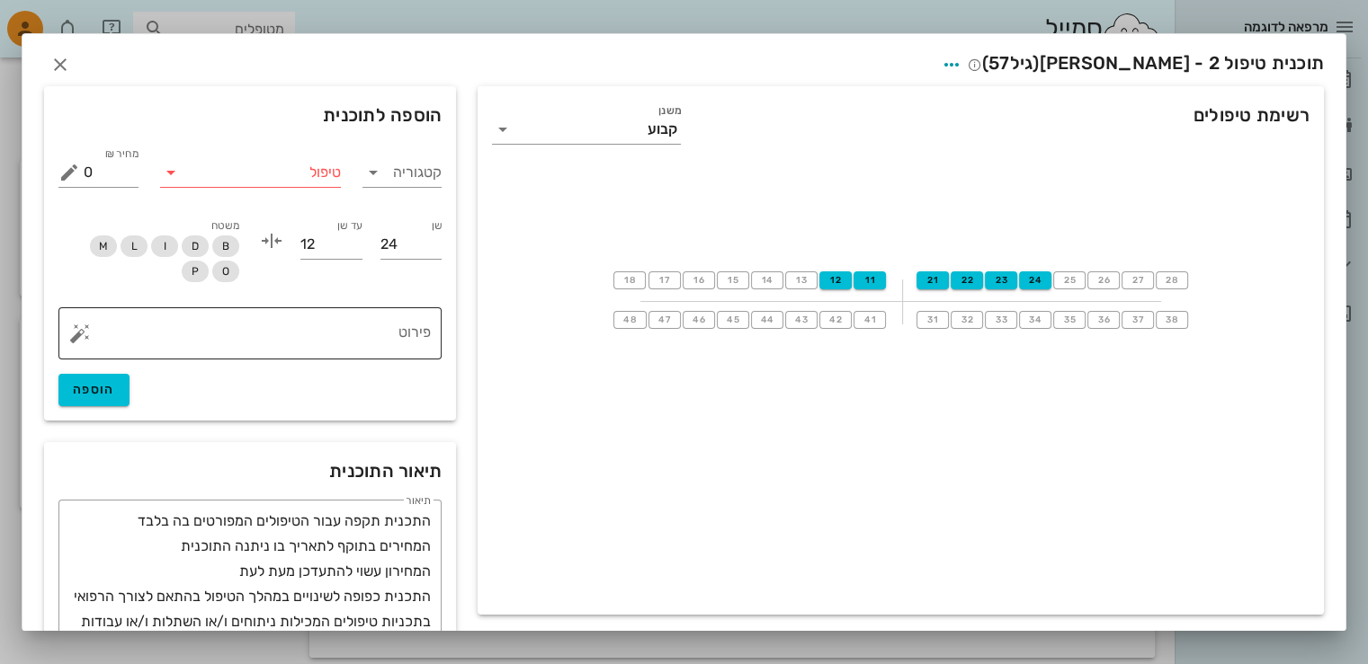
click at [91, 325] on button "button" at bounding box center [80, 334] width 22 height 22
click at [132, 294] on div "הסרת אבנית" at bounding box center [125, 299] width 85 height 36
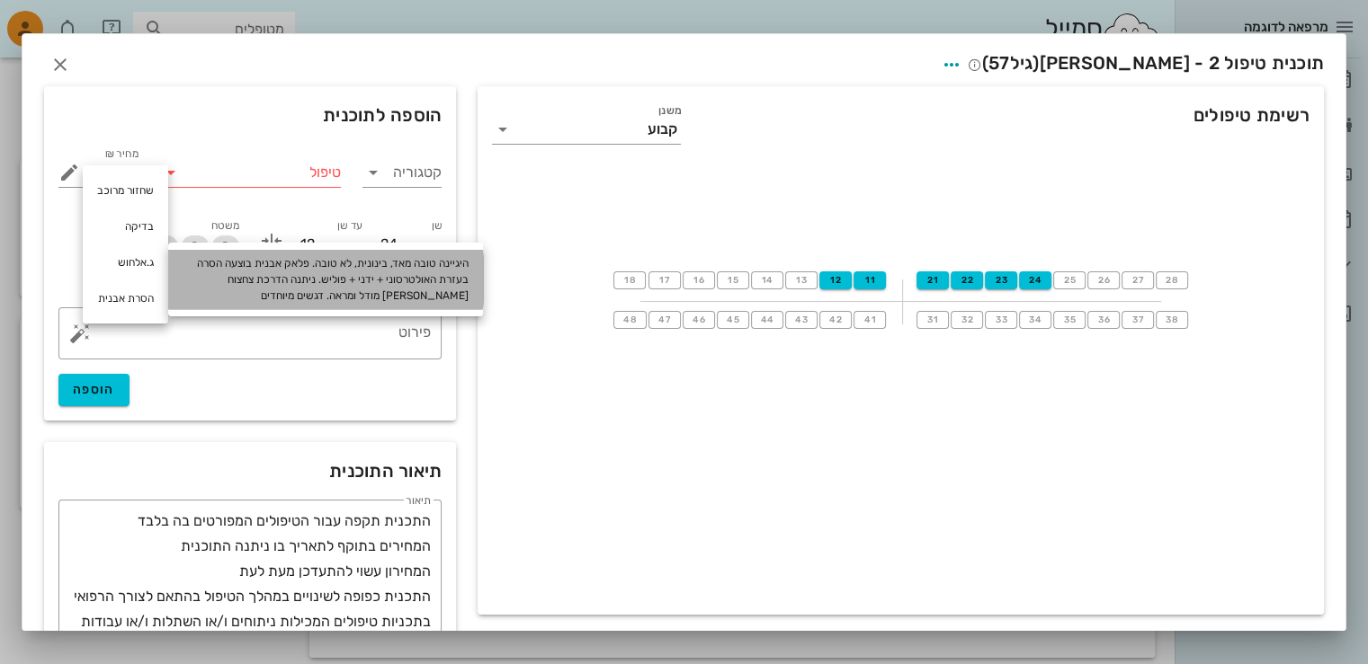
click at [278, 279] on div "היגיינה טובה מאד, בינונית, לא טובה. פלאק אבנית בוצעה הסרה בעזרת האולטרסוני + יד…" at bounding box center [325, 279] width 315 height 59
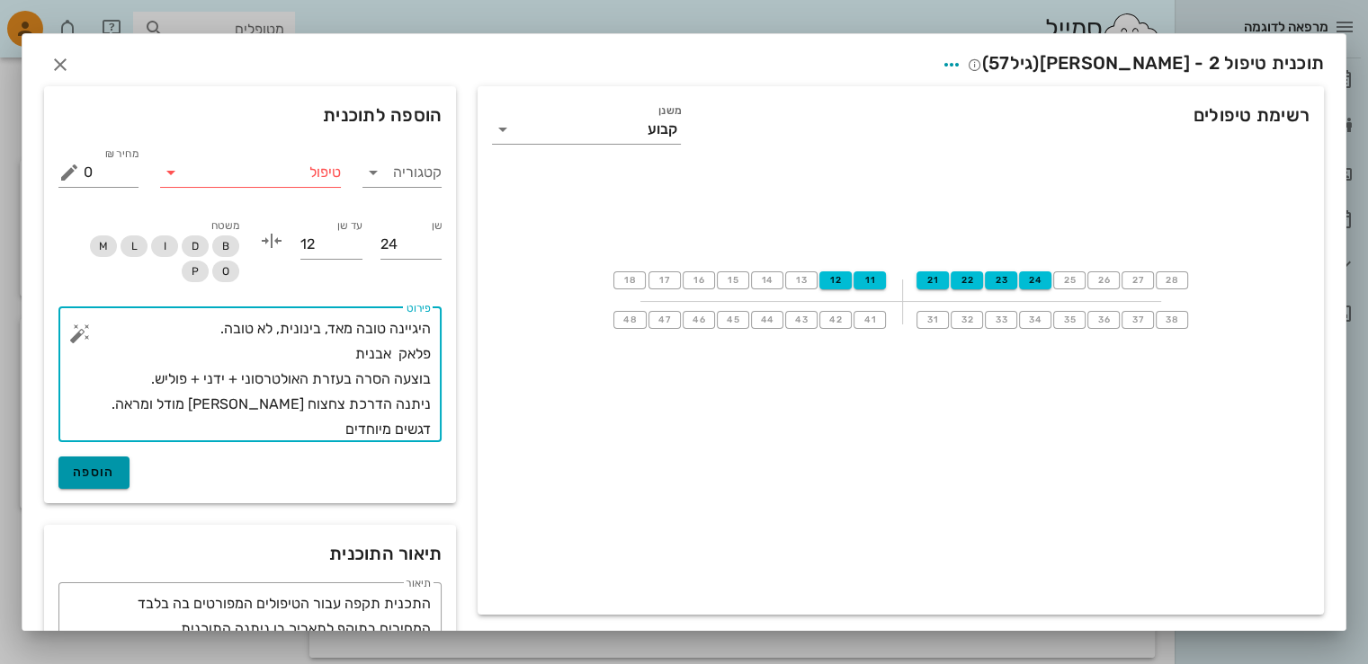
type textarea "היגיינה טובה מאד, בינונית, לא טובה. פלאק אבנית בוצעה הסרה בעזרת האולטרסוני + יד…"
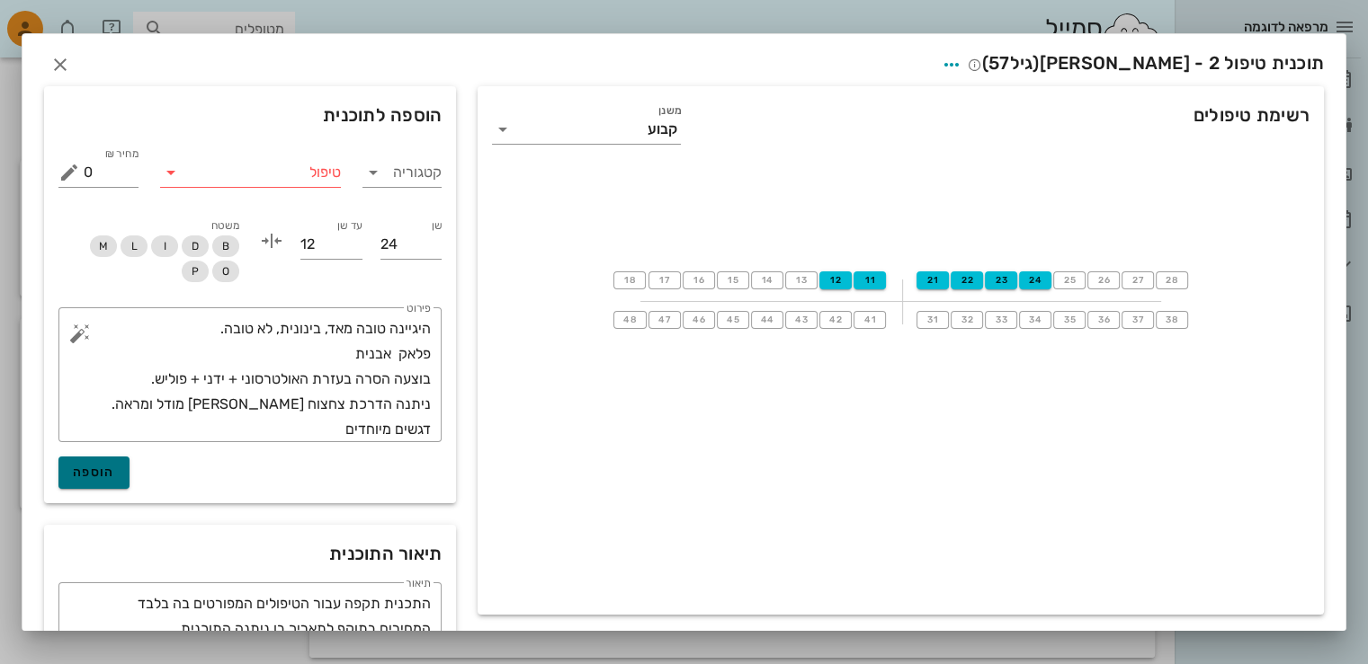
click at [111, 476] on span "הוספה" at bounding box center [94, 472] width 42 height 15
click at [101, 472] on span "הוספה" at bounding box center [94, 472] width 42 height 15
click at [962, 55] on icon "button" at bounding box center [951, 65] width 22 height 22
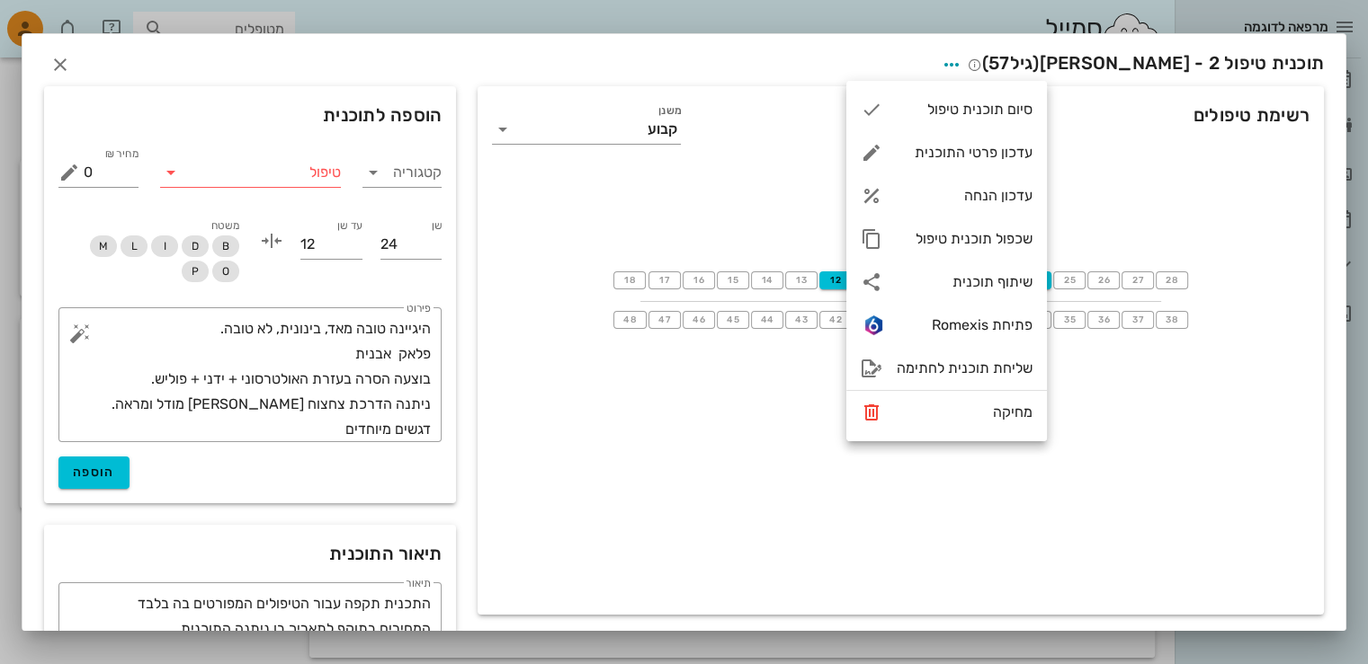
click at [752, 168] on div "18 17 16 15 14 13 12 11 21 22 23 24 25 26 27 28 48 47 46 45 44 43 42 41 31 32 3…" at bounding box center [900, 300] width 846 height 270
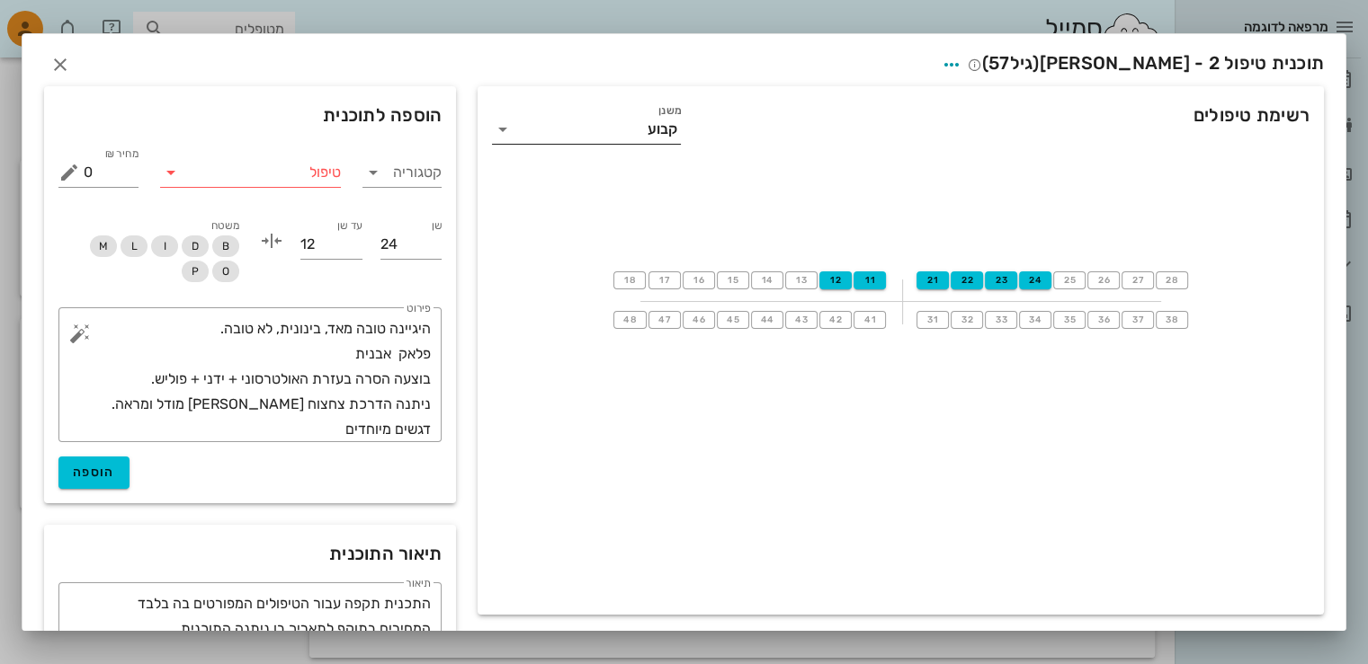
click at [513, 123] on icon at bounding box center [503, 130] width 22 height 22
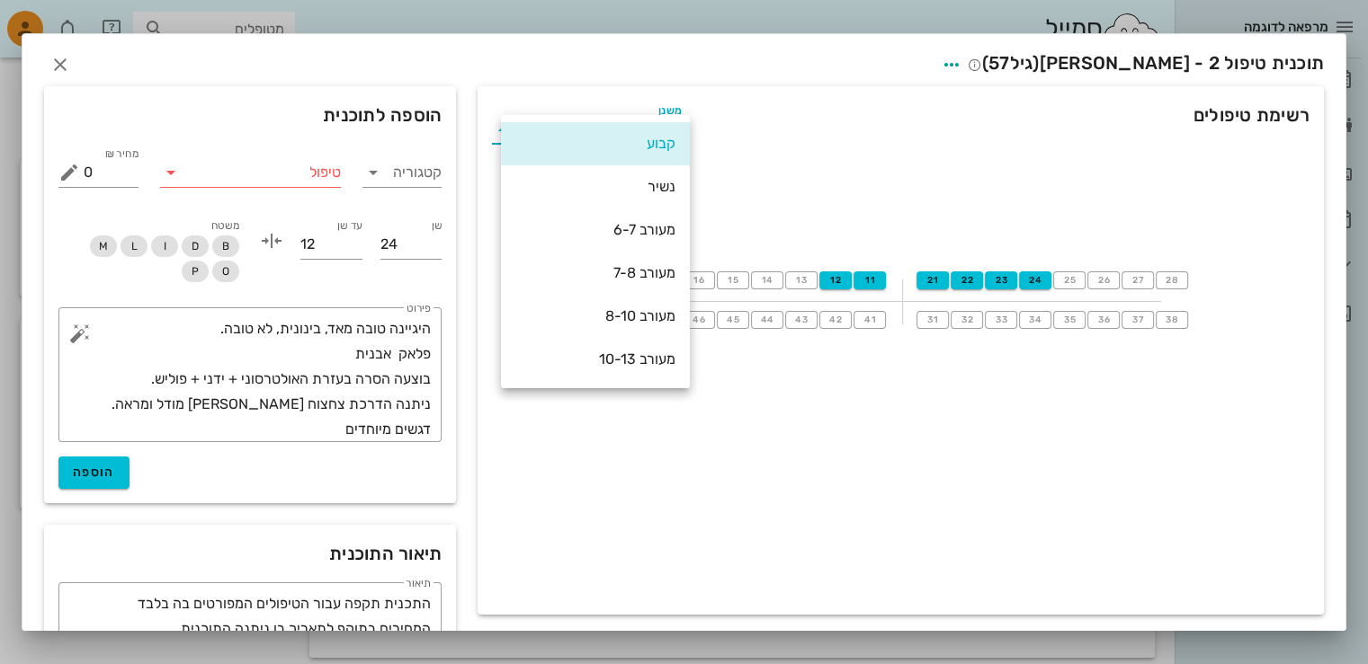
click at [863, 167] on div "18 17 16 15 14 13 12 11 21 22 23 24 25 26 27 28 48 47 46 45 44 43 42 41 31 32 3…" at bounding box center [900, 300] width 846 height 270
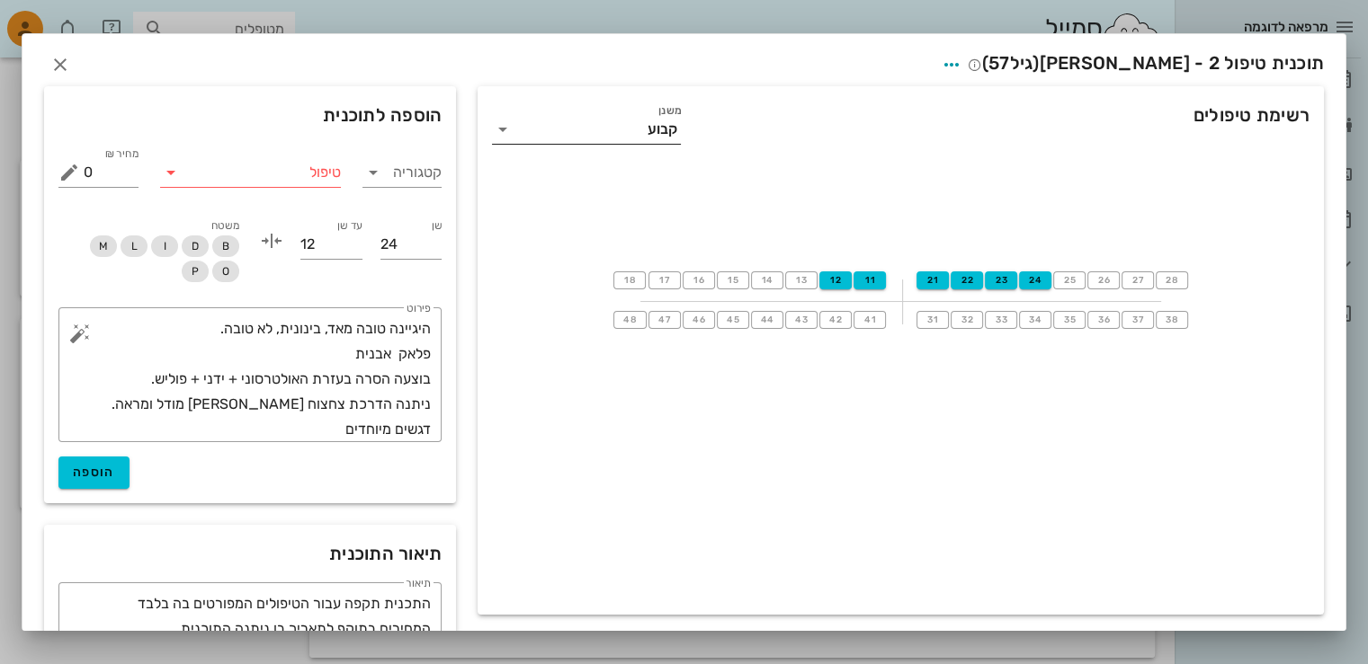
click at [511, 130] on icon at bounding box center [503, 130] width 22 height 22
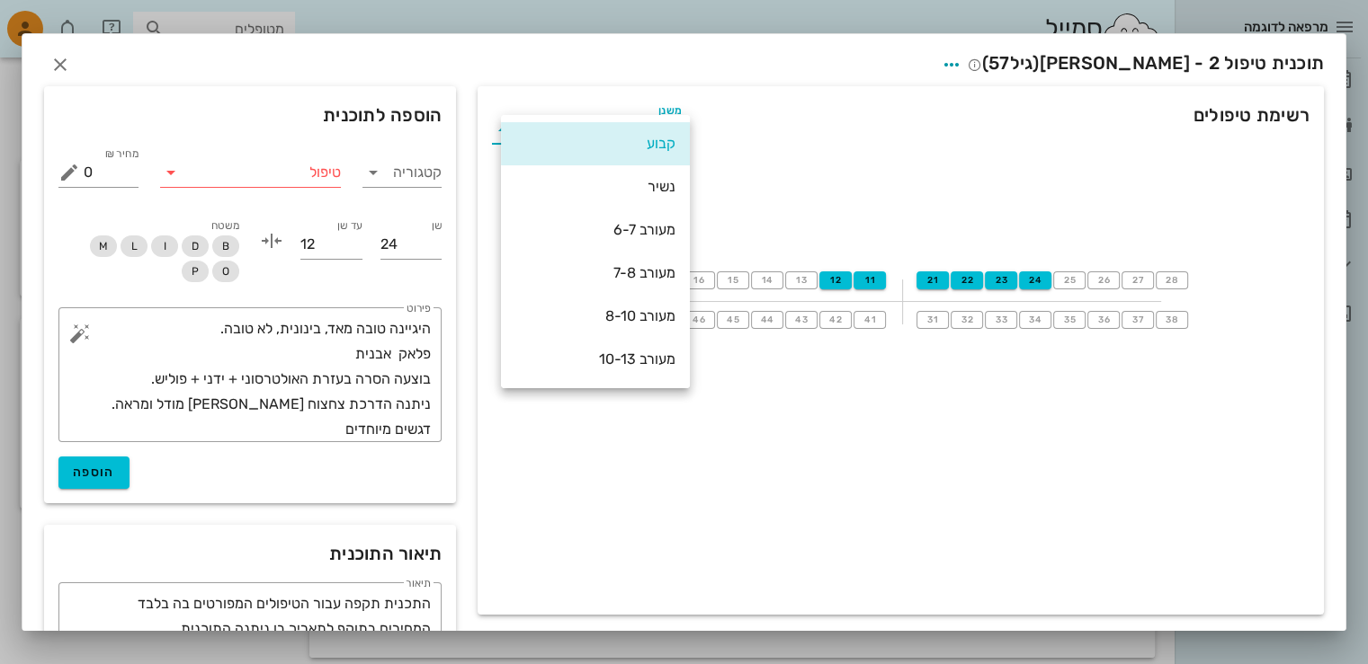
click at [780, 206] on div "18 17 16 15 14 13 12 11 21 22 23 24 25 26 27 28 48 47 46 45 44 43 42 41 31 32 3…" at bounding box center [900, 300] width 846 height 270
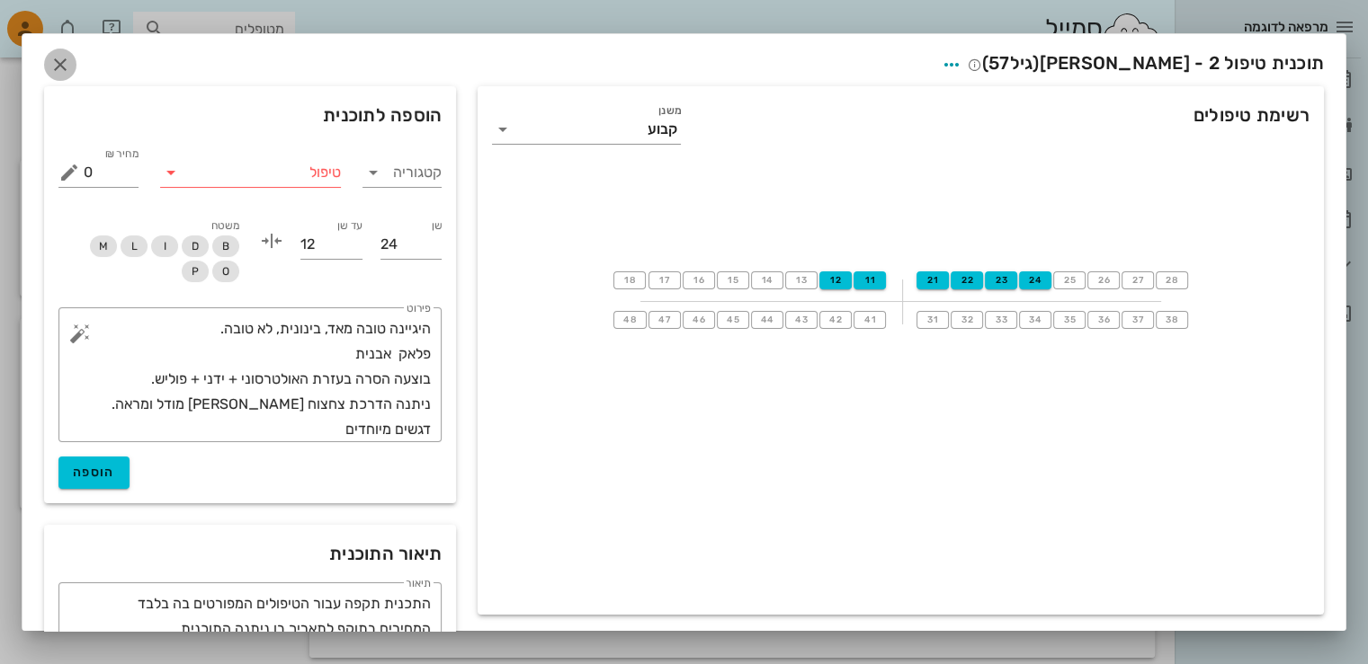
click at [71, 66] on icon "button" at bounding box center [60, 65] width 22 height 22
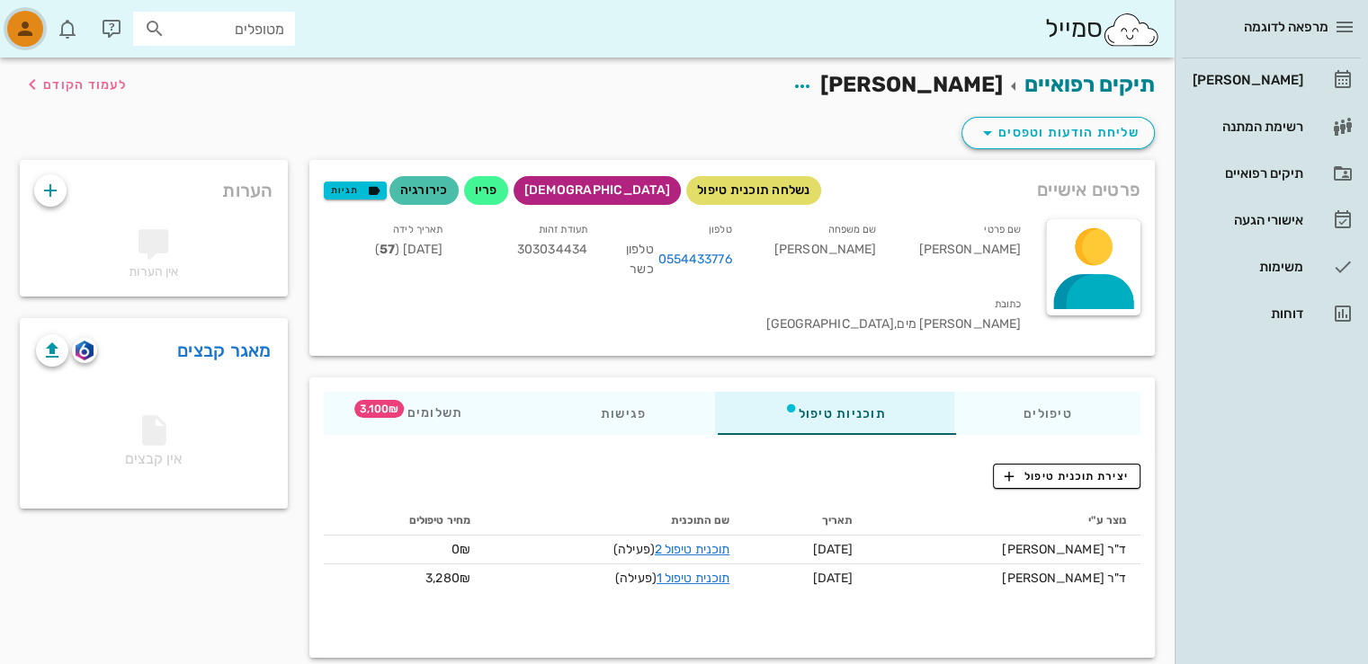
click at [26, 33] on icon "button" at bounding box center [25, 29] width 22 height 22
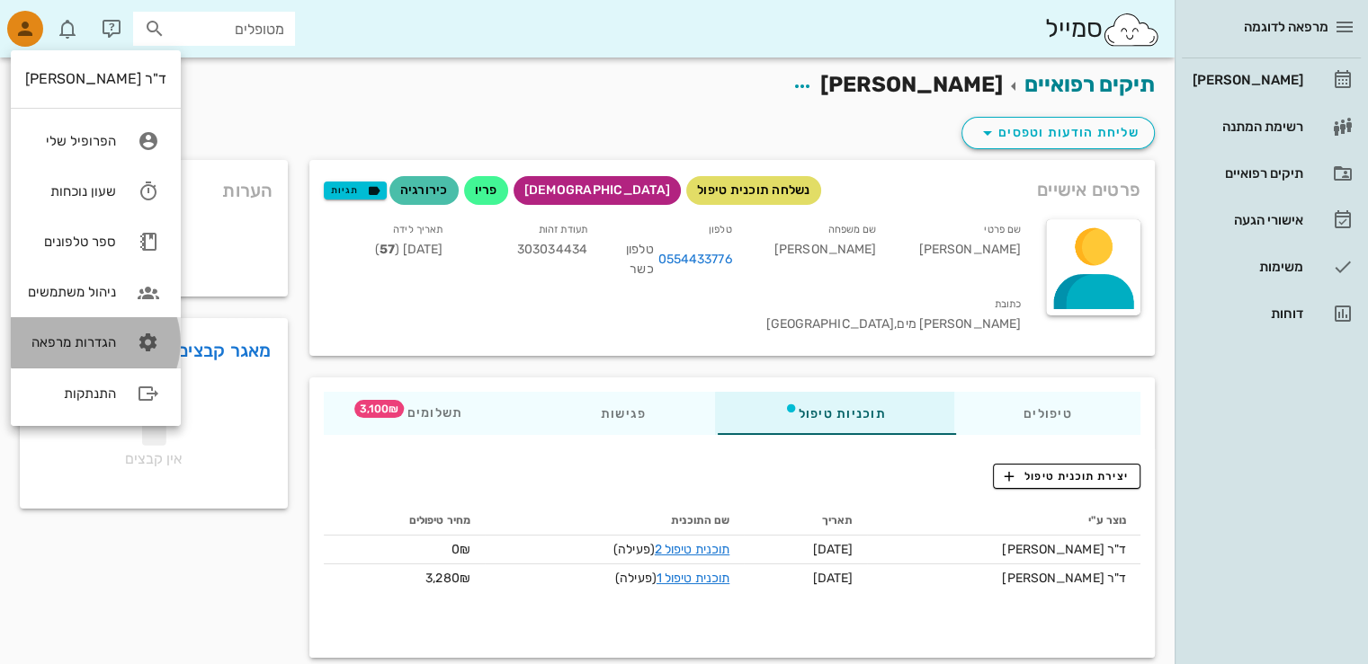
click at [86, 343] on div "הגדרות מרפאה" at bounding box center [70, 342] width 91 height 16
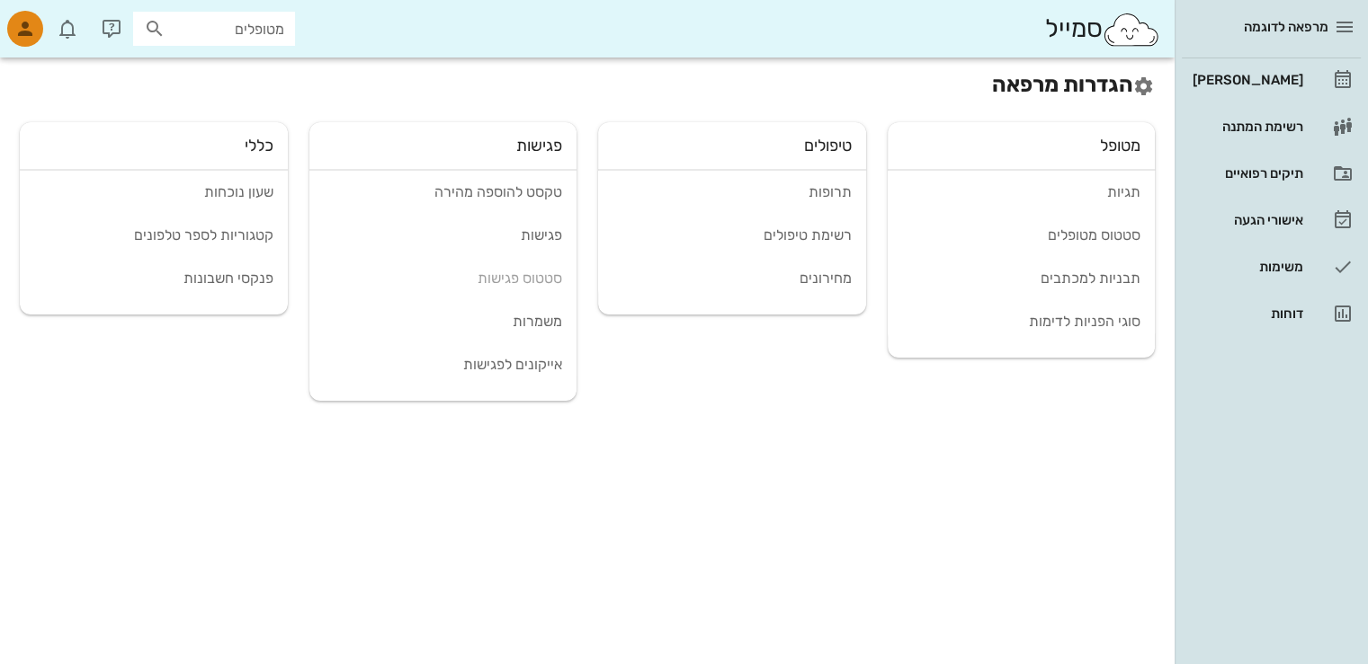
drag, startPoint x: 397, startPoint y: 85, endPoint x: 526, endPoint y: 263, distance: 220.1
drag, startPoint x: 526, startPoint y: 263, endPoint x: 1297, endPoint y: 305, distance: 771.7
click at [1298, 305] on div "דוחות" at bounding box center [1246, 313] width 114 height 29
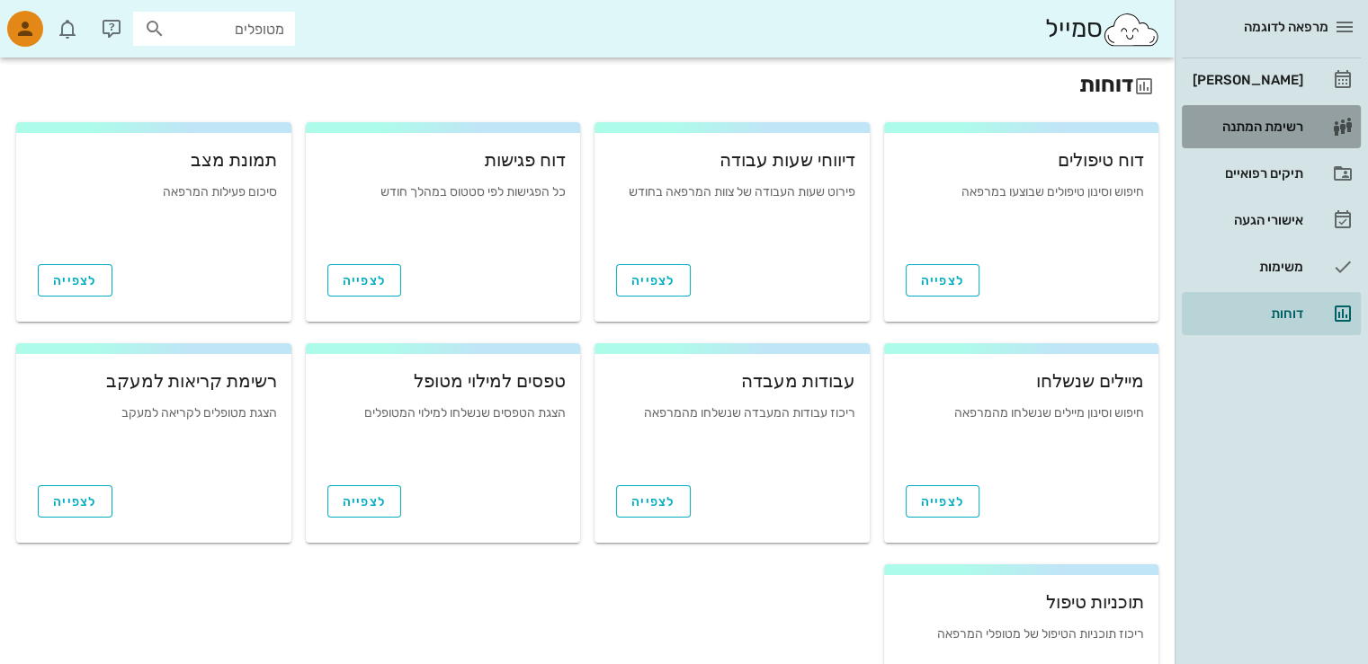
click at [1237, 124] on div "רשימת המתנה" at bounding box center [1246, 127] width 114 height 14
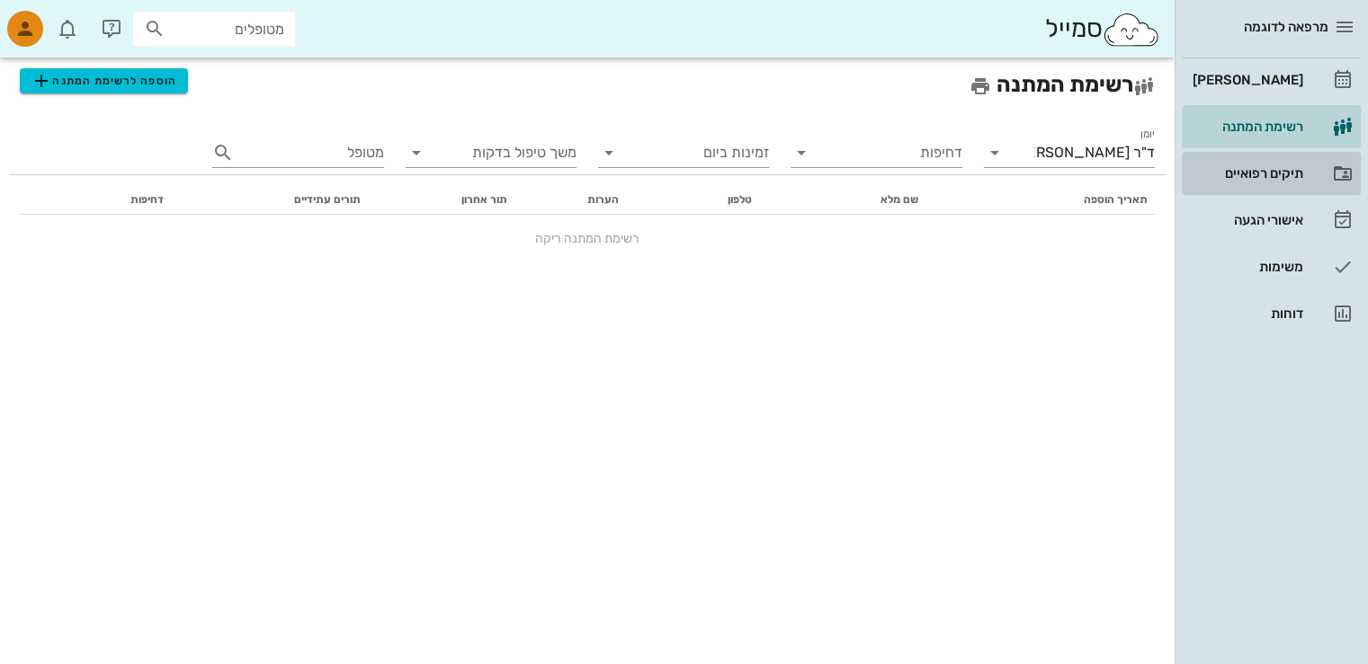
click at [1278, 177] on div "תיקים רפואיים" at bounding box center [1246, 173] width 114 height 14
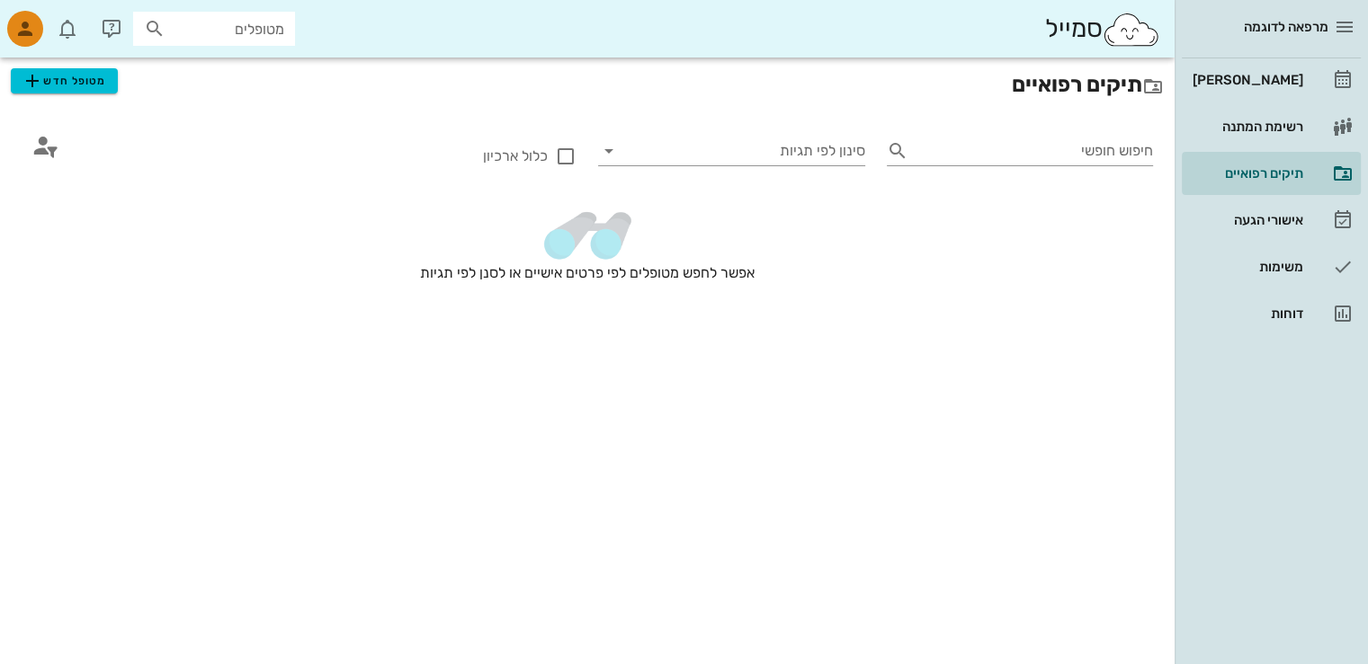
click at [1293, 40] on div "מרפאה לדוגמה" at bounding box center [1254, 27] width 147 height 29
click at [1351, 27] on icon "button" at bounding box center [1344, 27] width 22 height 22
